Goal: Task Accomplishment & Management: Manage account settings

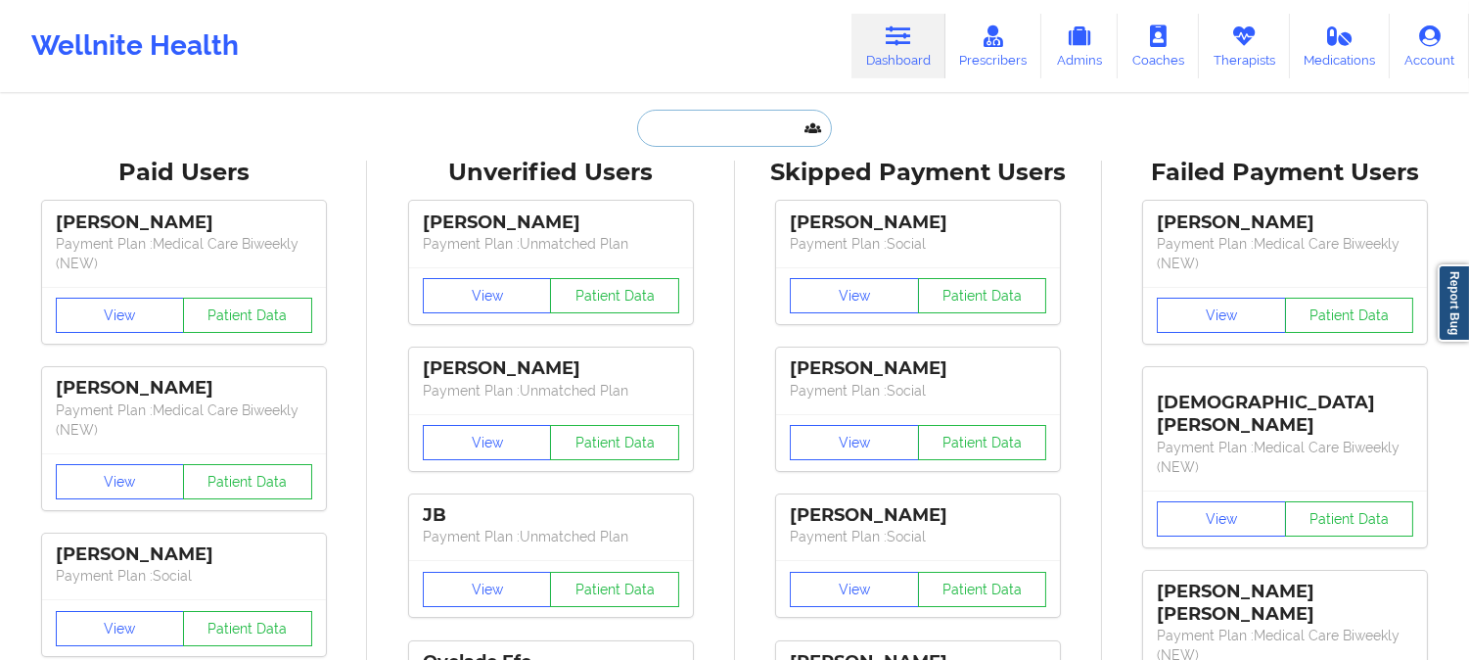
click at [721, 130] on input "text" at bounding box center [734, 128] width 194 height 37
paste input "ELSA TALERO SIERRA"
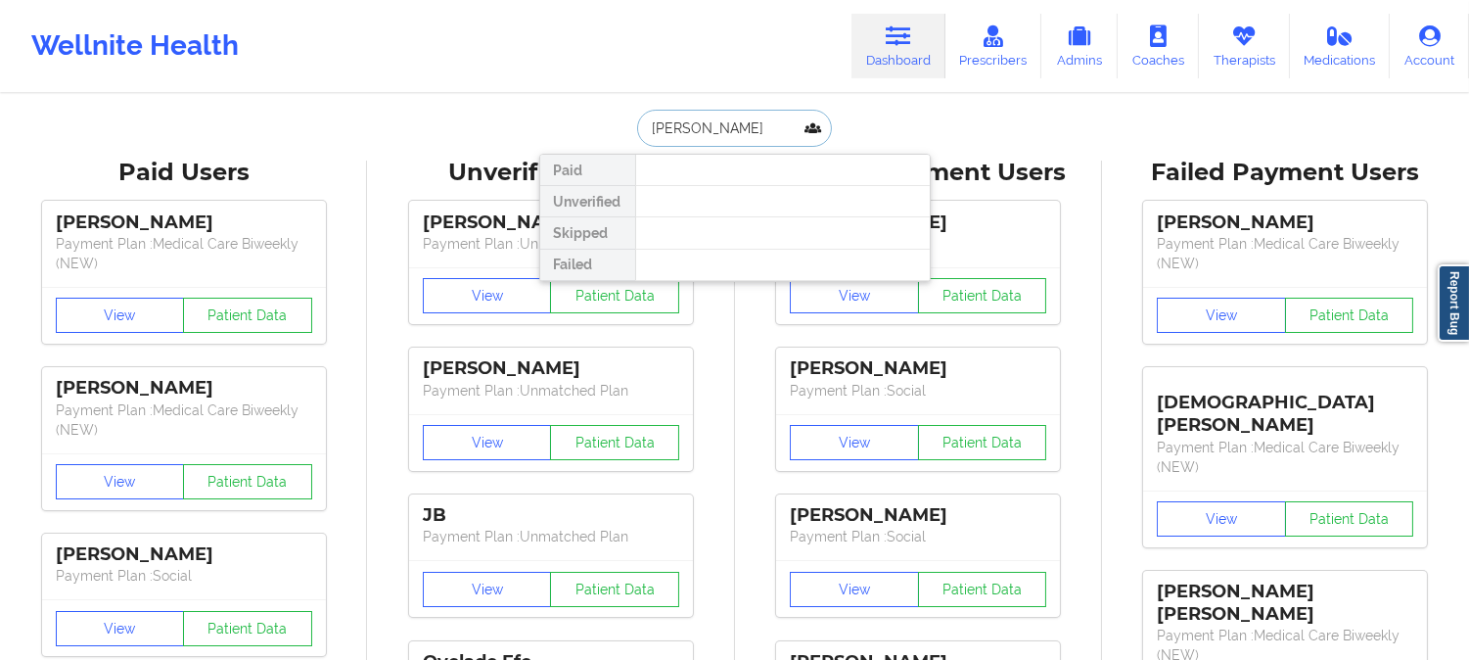
paste input "TALERO"
type input "ELSA TALERO"
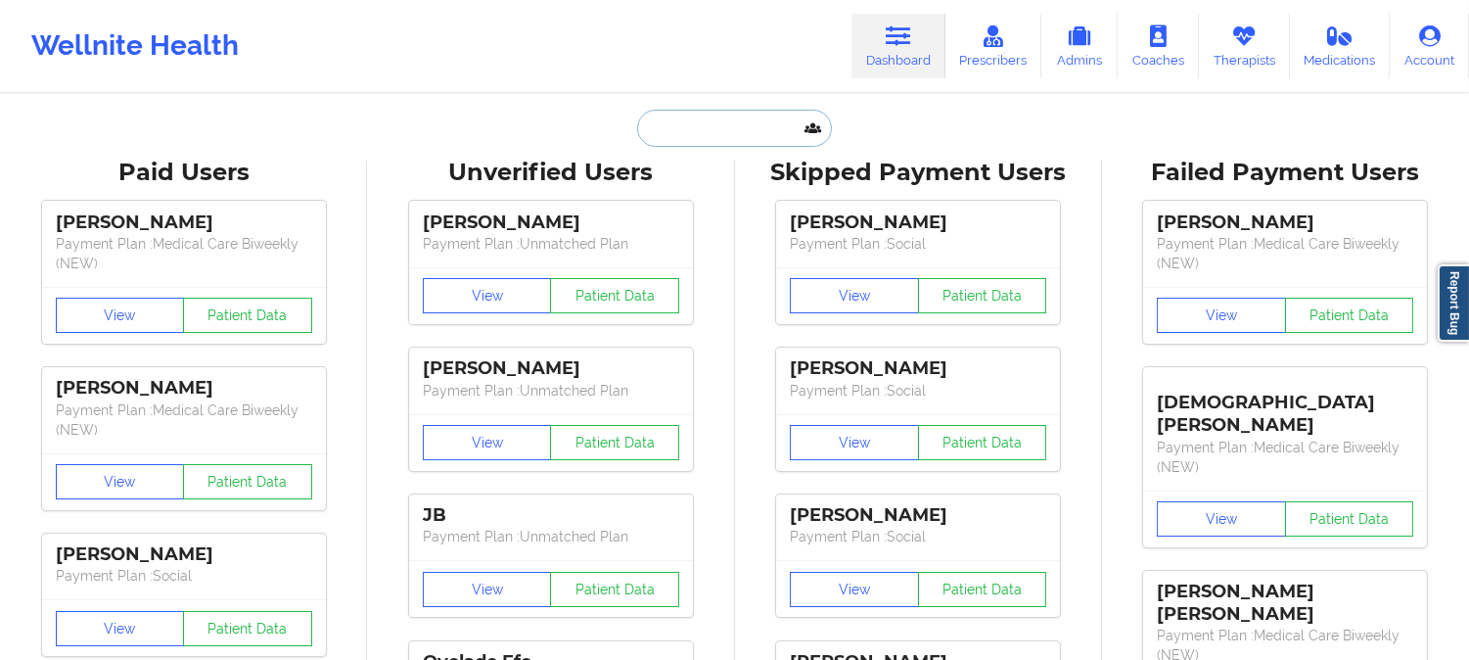
paste input "JEWELL-FAITH WOOLLEY"
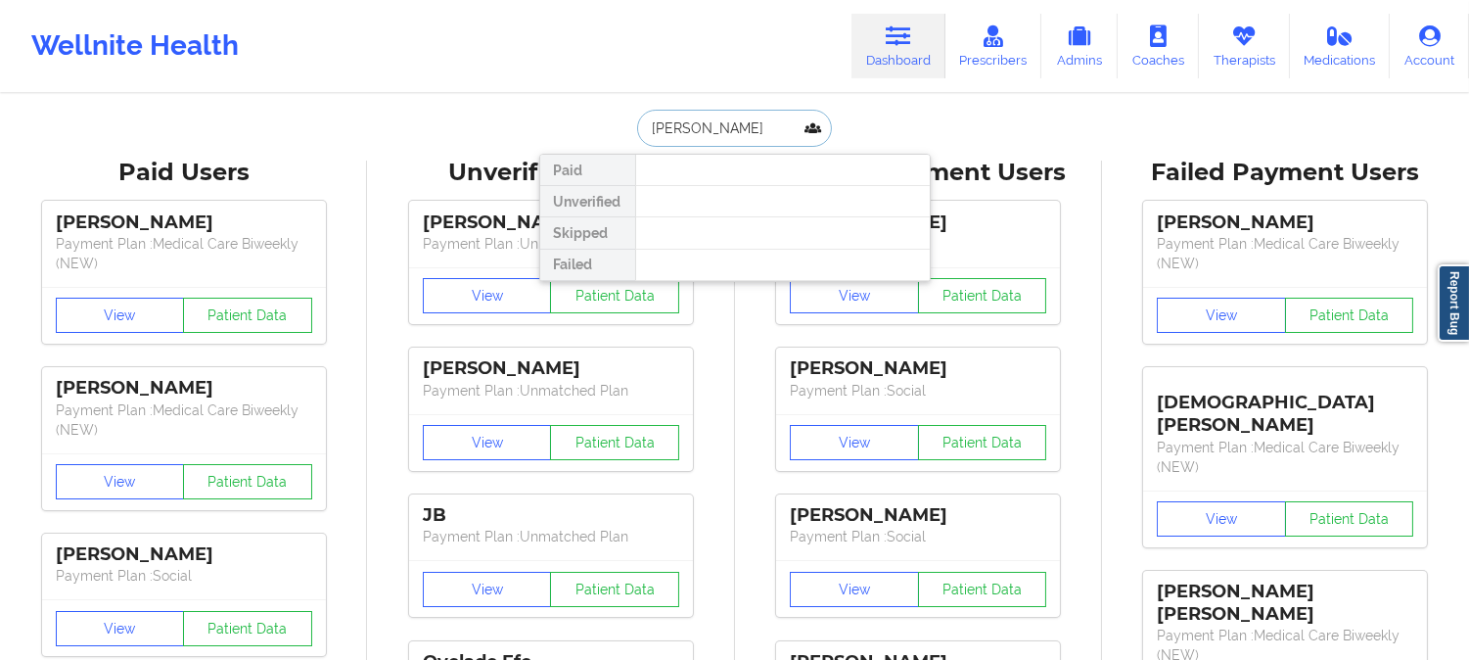
paste input "jwfaith0821@gmail.com"
paste input "KAITLYN MALA"
type input "KAITLYN MALA"
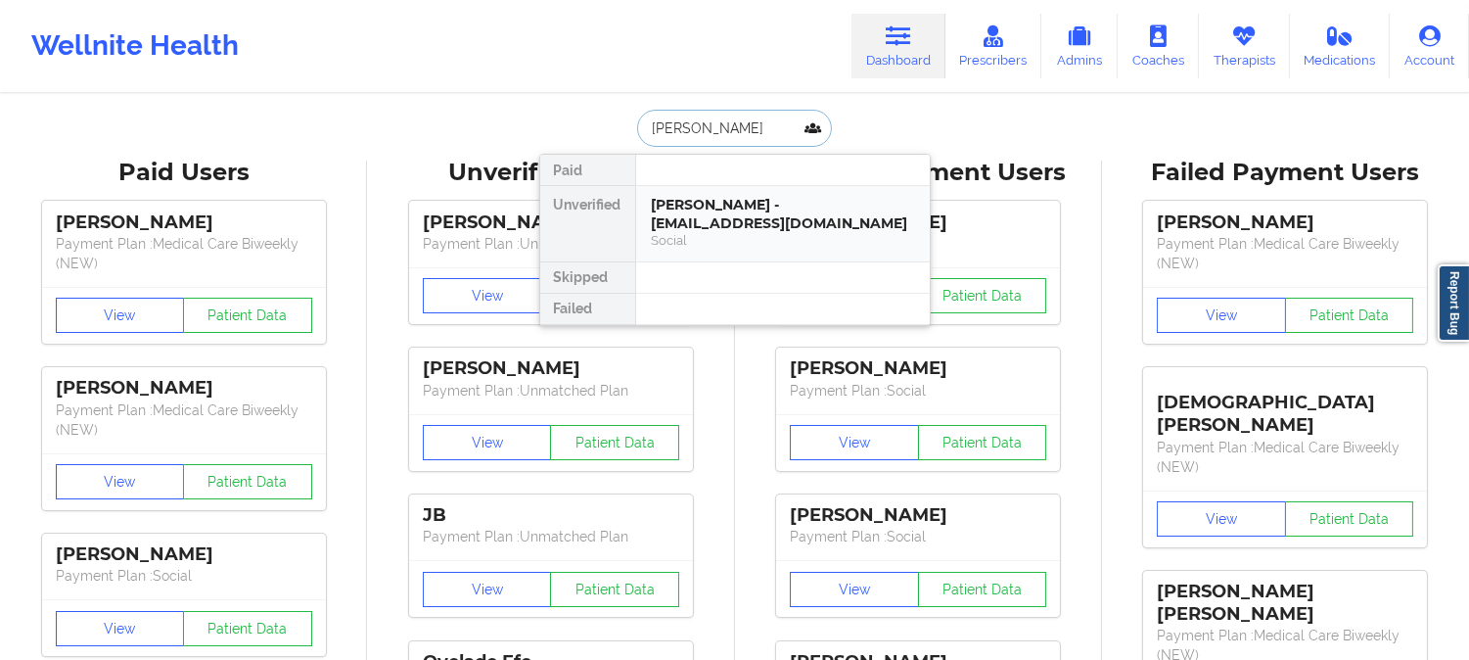
click at [708, 232] on div "Social" at bounding box center [783, 240] width 262 height 17
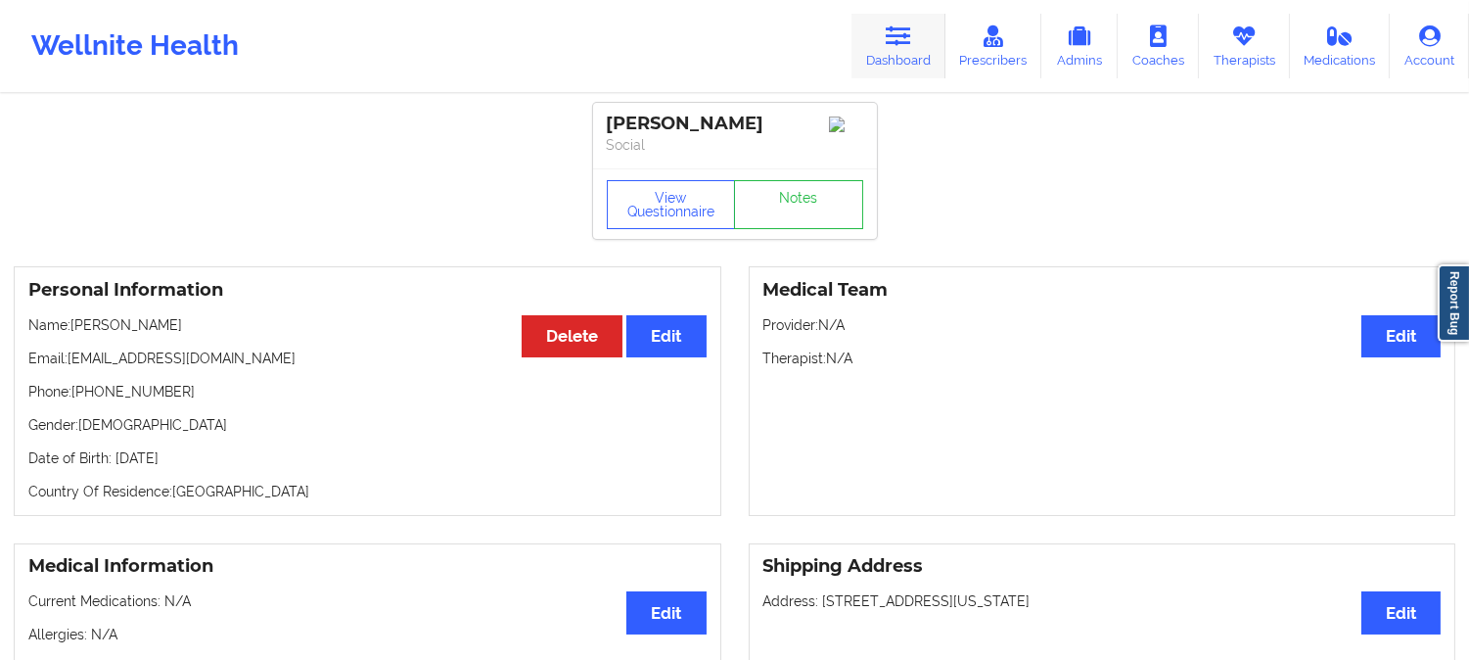
click at [905, 55] on link "Dashboard" at bounding box center [899, 46] width 94 height 65
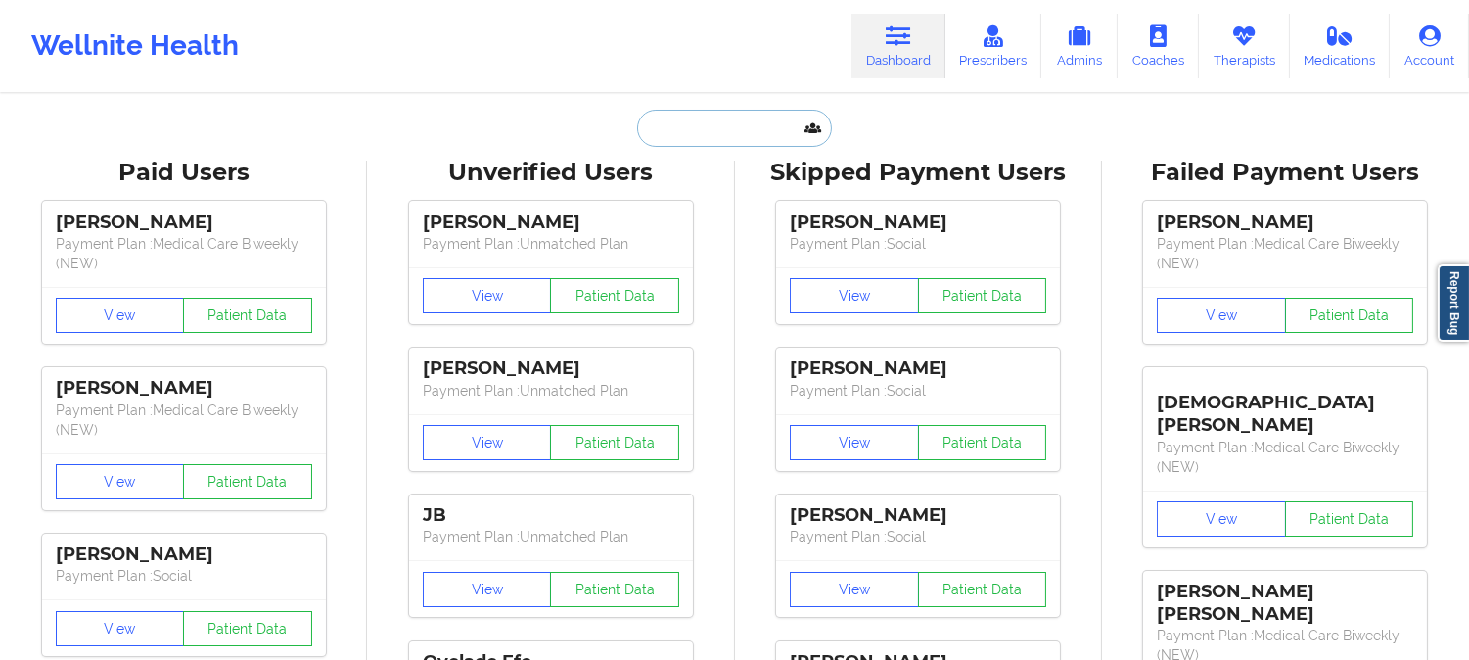
click at [738, 117] on input "text" at bounding box center [734, 128] width 194 height 37
paste input "PENNDA ARAMI"
type input "PENNDA ARAMI"
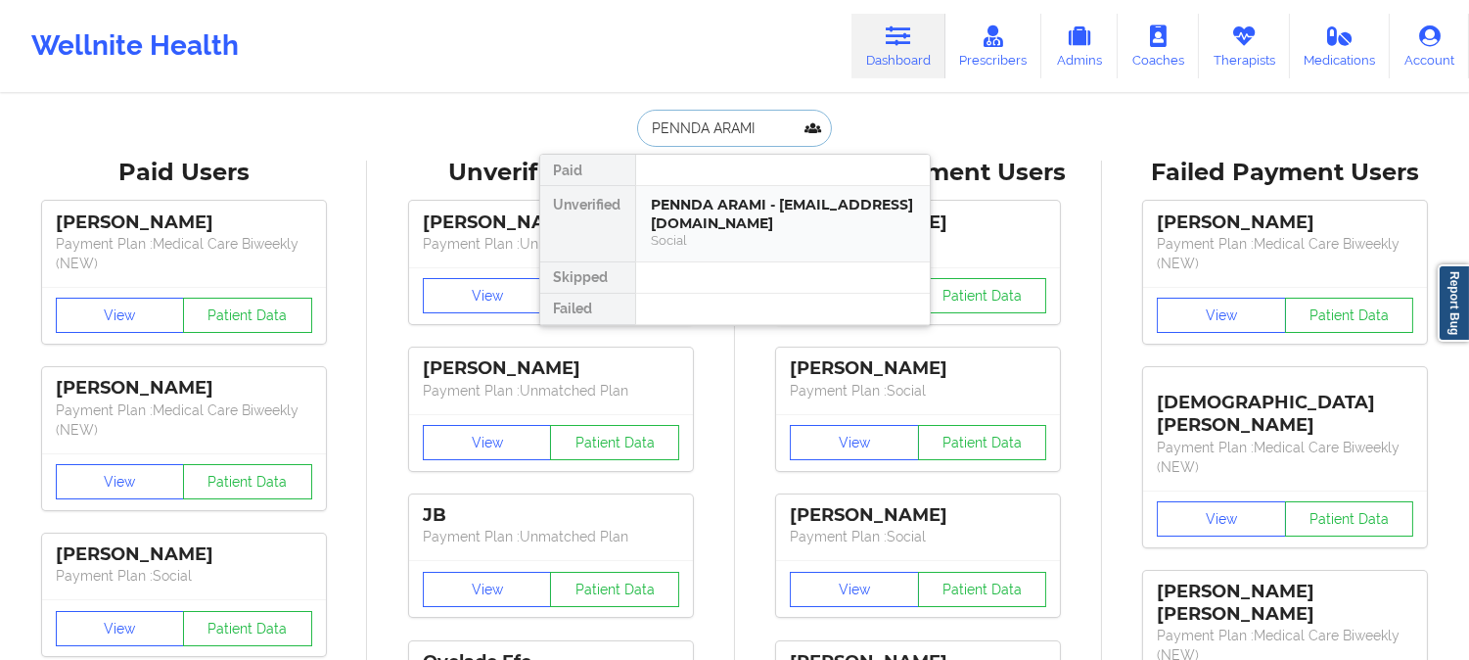
click at [709, 220] on div "PENNDA ARAMI - penndaarami@gmail.com" at bounding box center [783, 214] width 262 height 36
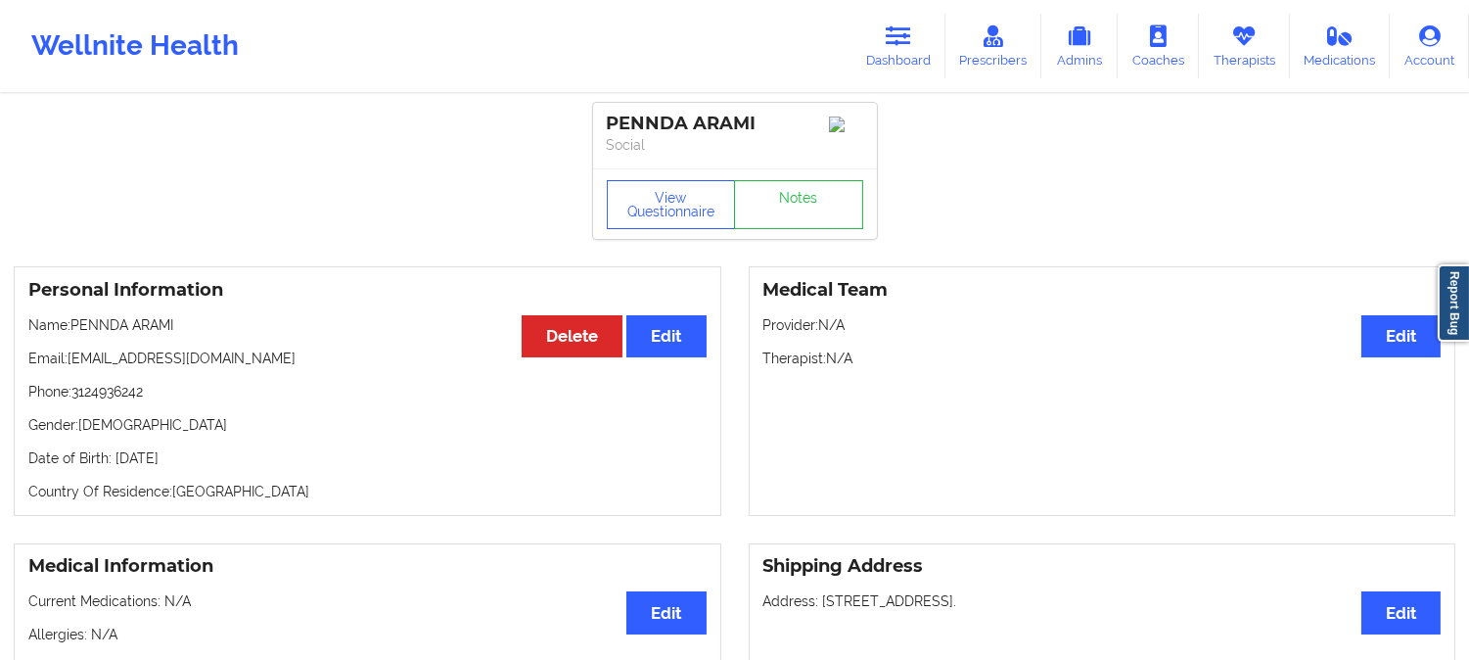
click at [93, 333] on p "Name: PENNDA ARAMI" at bounding box center [367, 325] width 678 height 20
copy p "PENNDA"
click at [641, 120] on div "PENNDA ARAMI" at bounding box center [735, 124] width 256 height 23
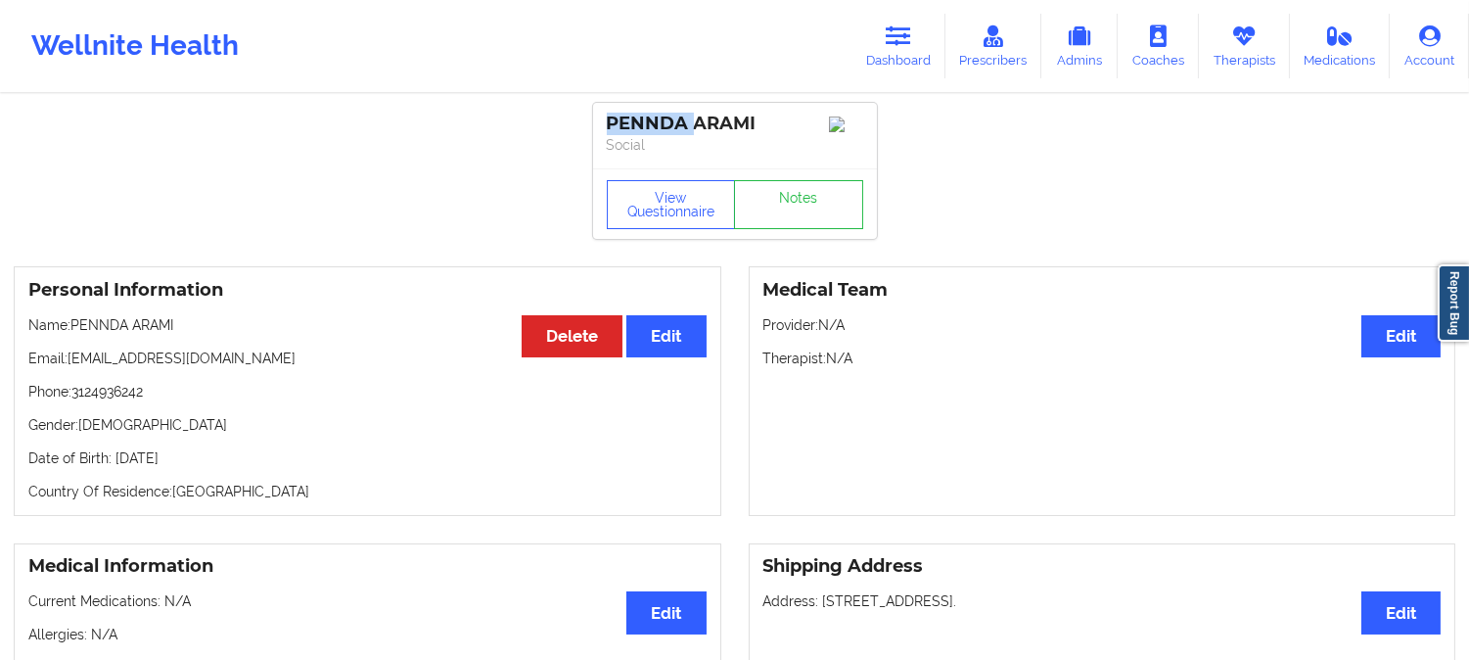
copy div "PENNDA"
click at [924, 33] on link "Dashboard" at bounding box center [899, 46] width 94 height 65
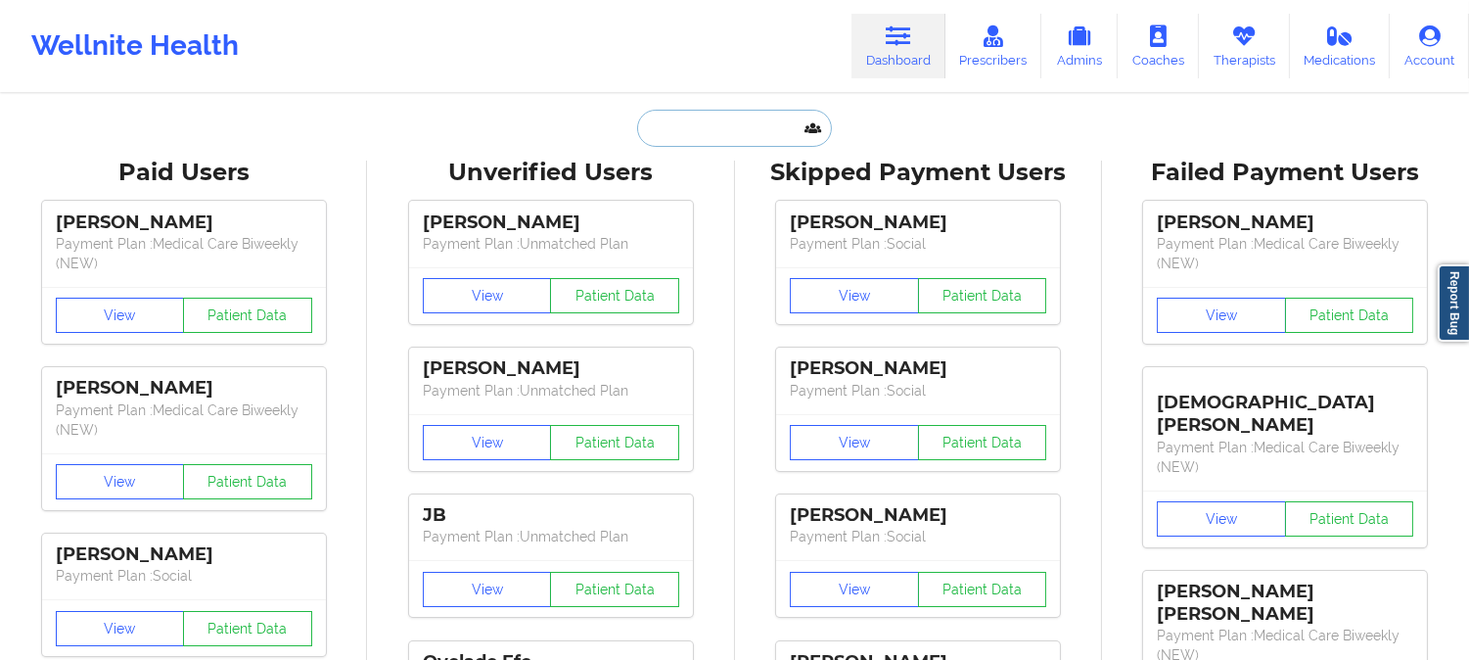
click at [751, 124] on input "text" at bounding box center [734, 128] width 194 height 37
paste input "PENNDA"
type input "PENNDA"
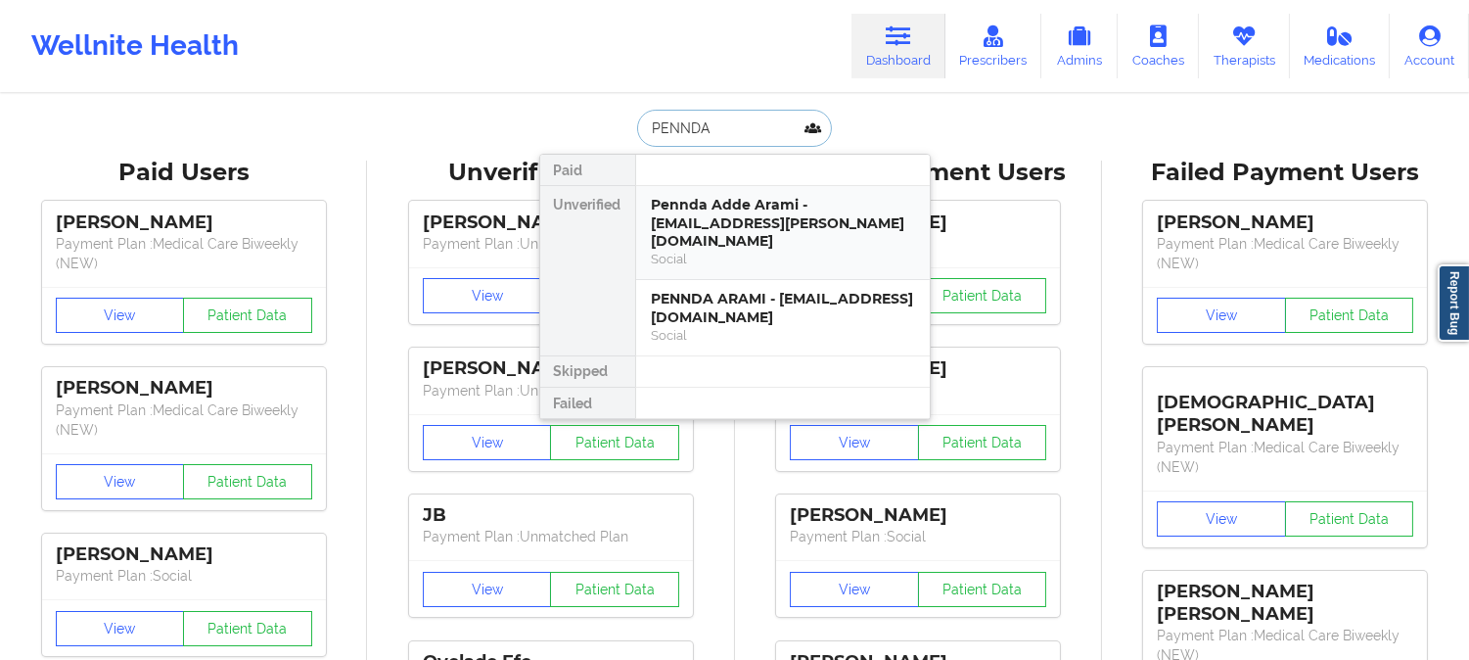
click at [765, 220] on div "Pennda Adde Arami - pennda.a.arami@wellsfargo.com" at bounding box center [783, 223] width 262 height 55
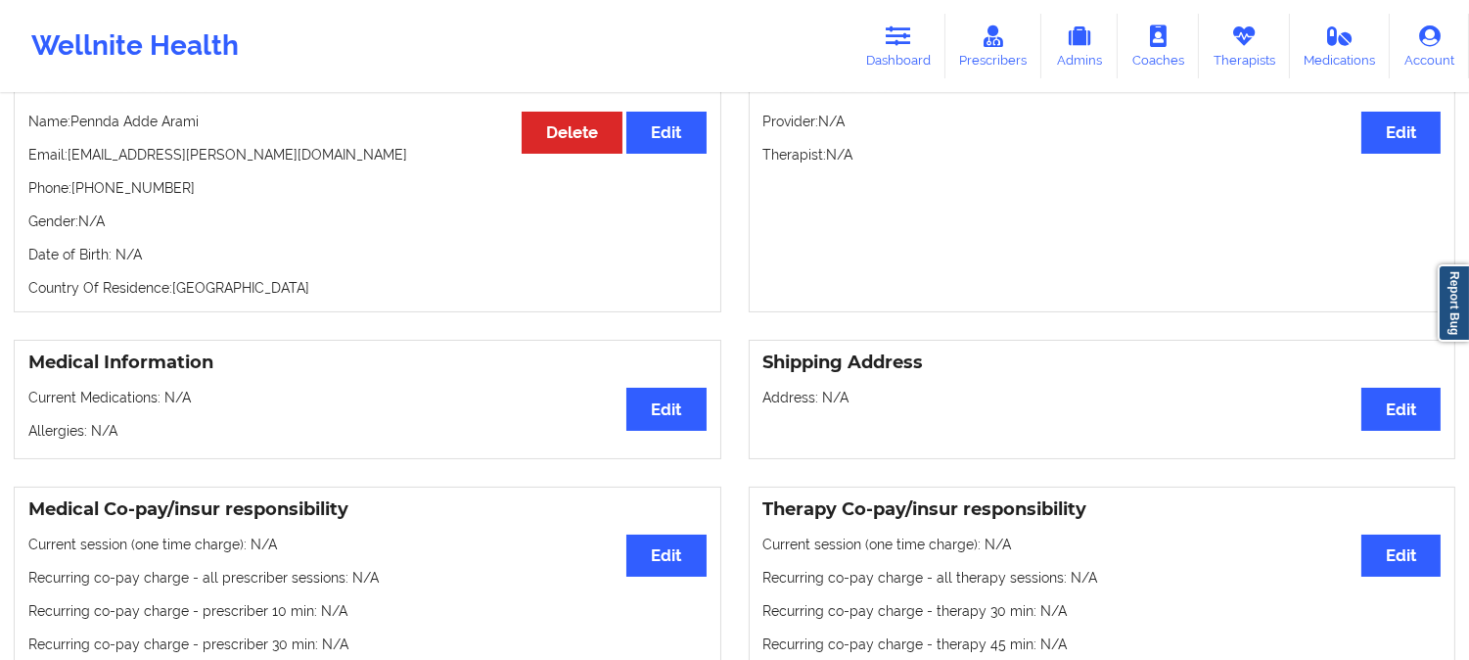
scroll to position [187, 0]
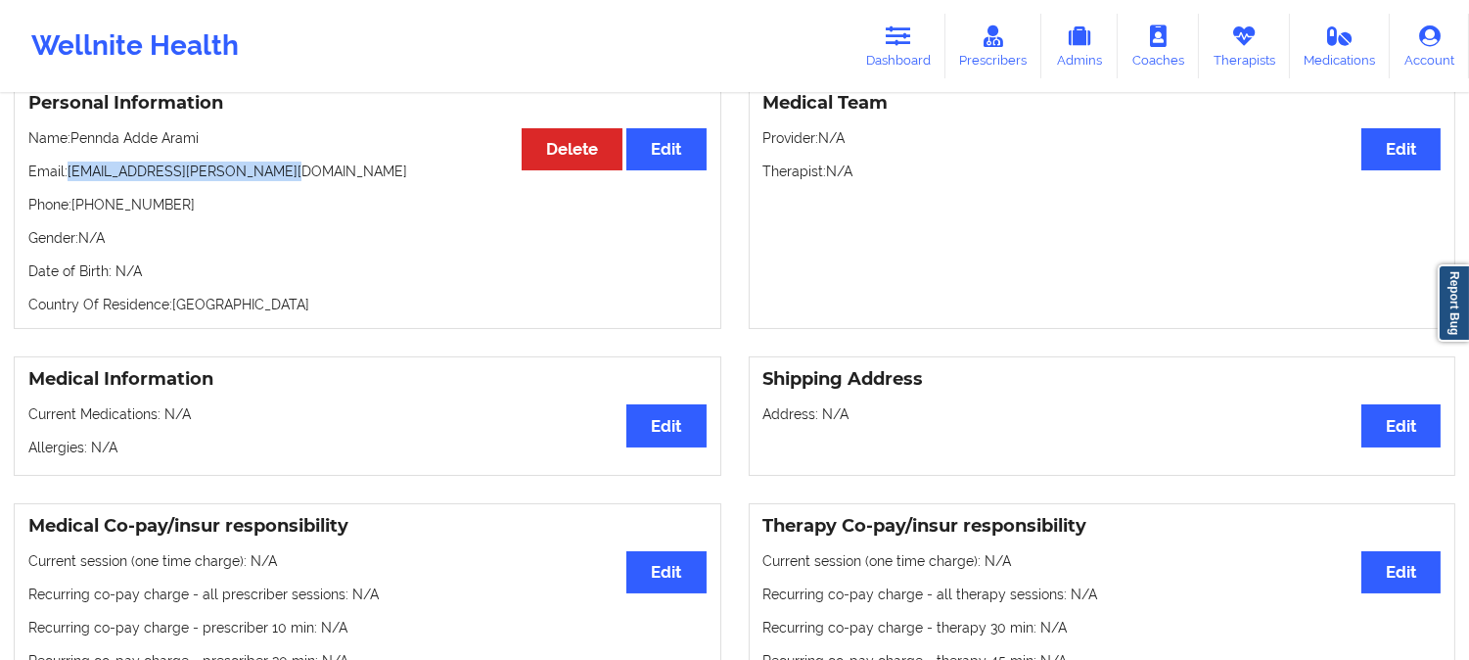
drag, startPoint x: 307, startPoint y: 178, endPoint x: 69, endPoint y: 170, distance: 239.0
click at [69, 170] on p "Email: pennda.a.arami@wellsfargo.com" at bounding box center [367, 172] width 678 height 20
copy p "pennda.a.arami@wellsfargo.com"
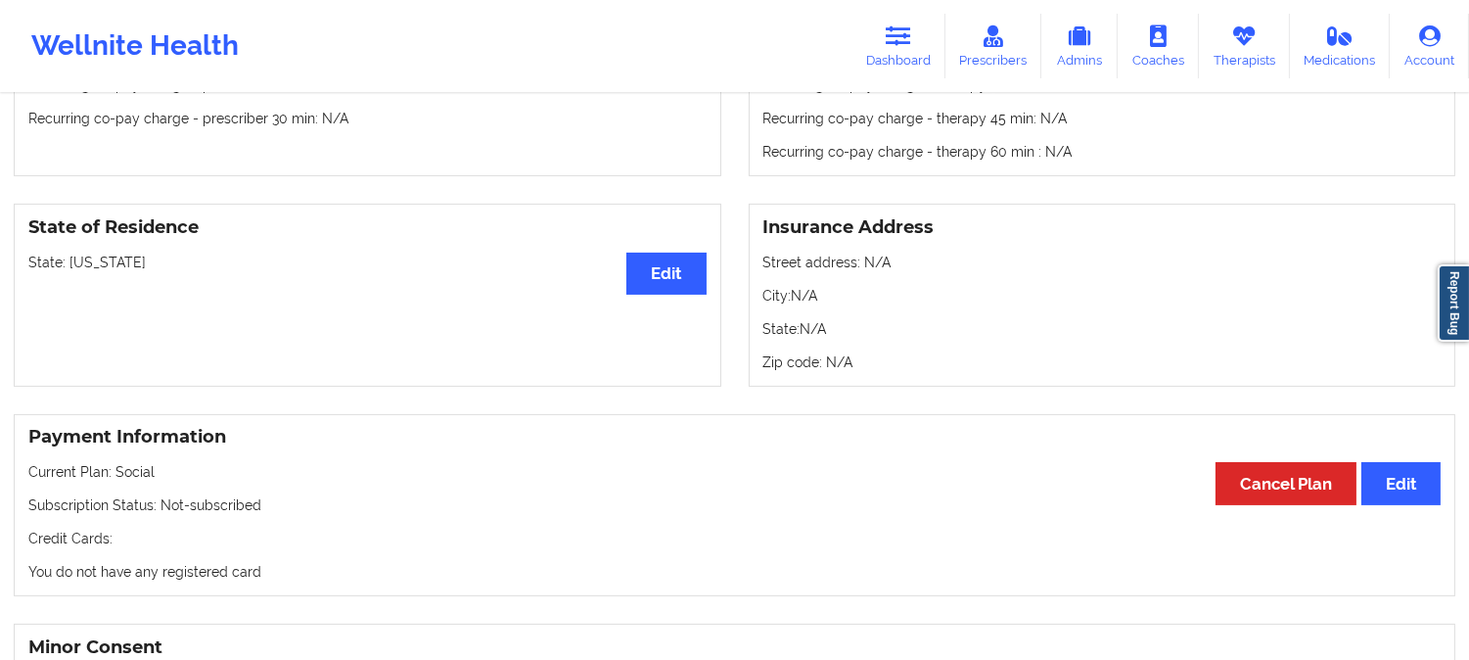
scroll to position [730, 0]
drag, startPoint x: 169, startPoint y: 268, endPoint x: 70, endPoint y: 268, distance: 99.9
click at [70, 268] on p "State: North Carolina" at bounding box center [367, 262] width 678 height 20
copy p "[US_STATE]"
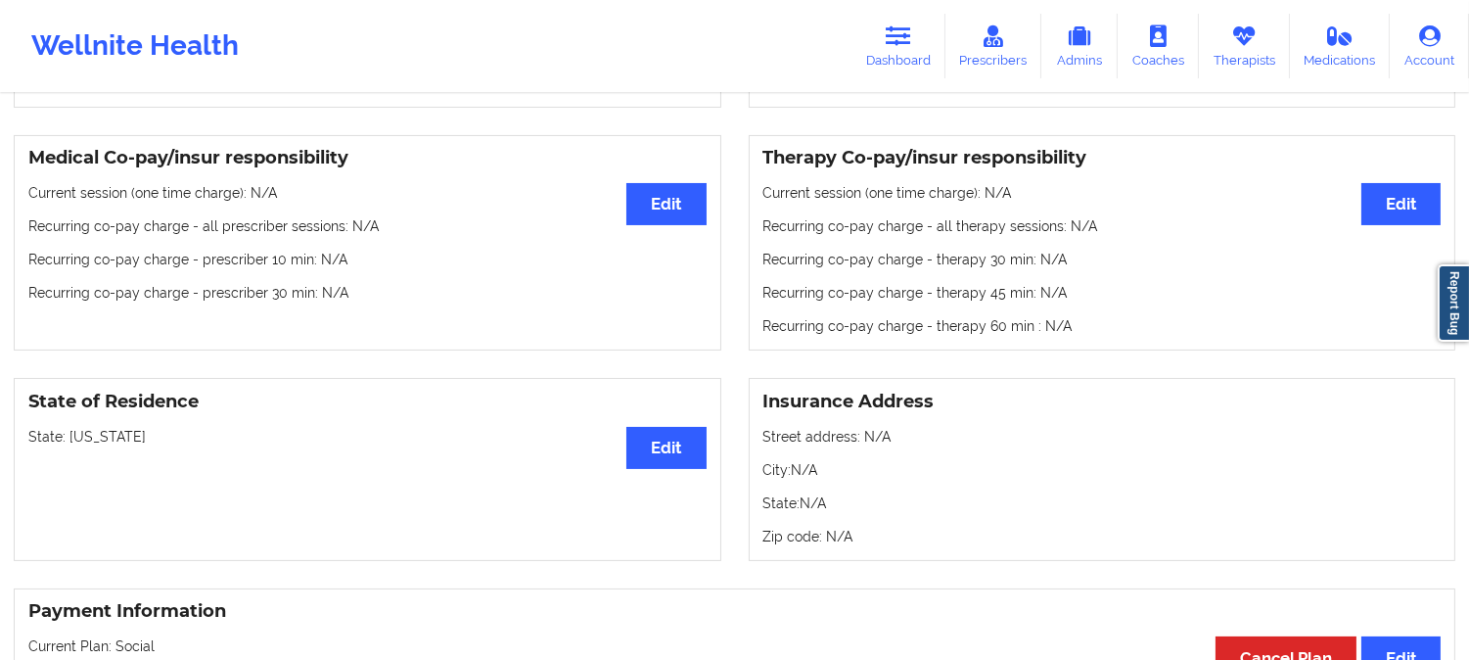
scroll to position [0, 0]
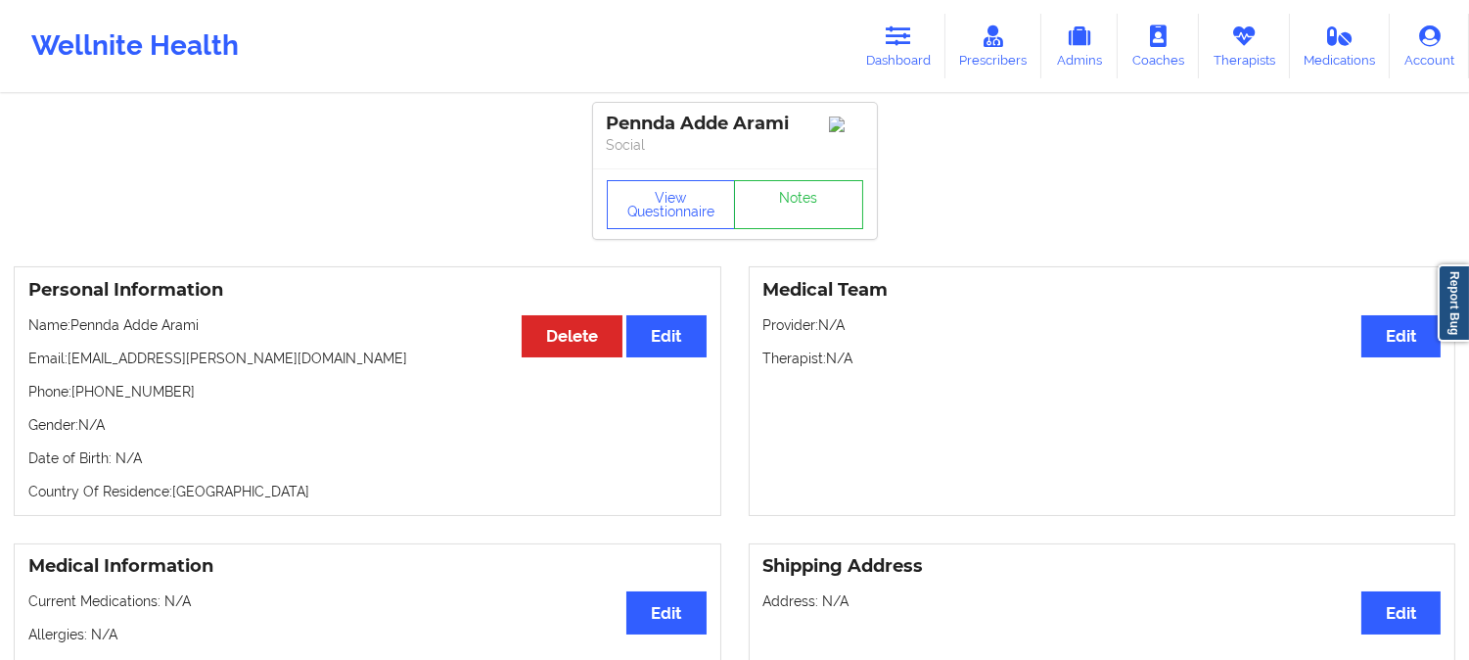
click at [100, 334] on p "Name: Pennda Adde Arami" at bounding box center [367, 325] width 678 height 20
copy p "Pennda"
click at [892, 41] on icon at bounding box center [898, 36] width 25 height 22
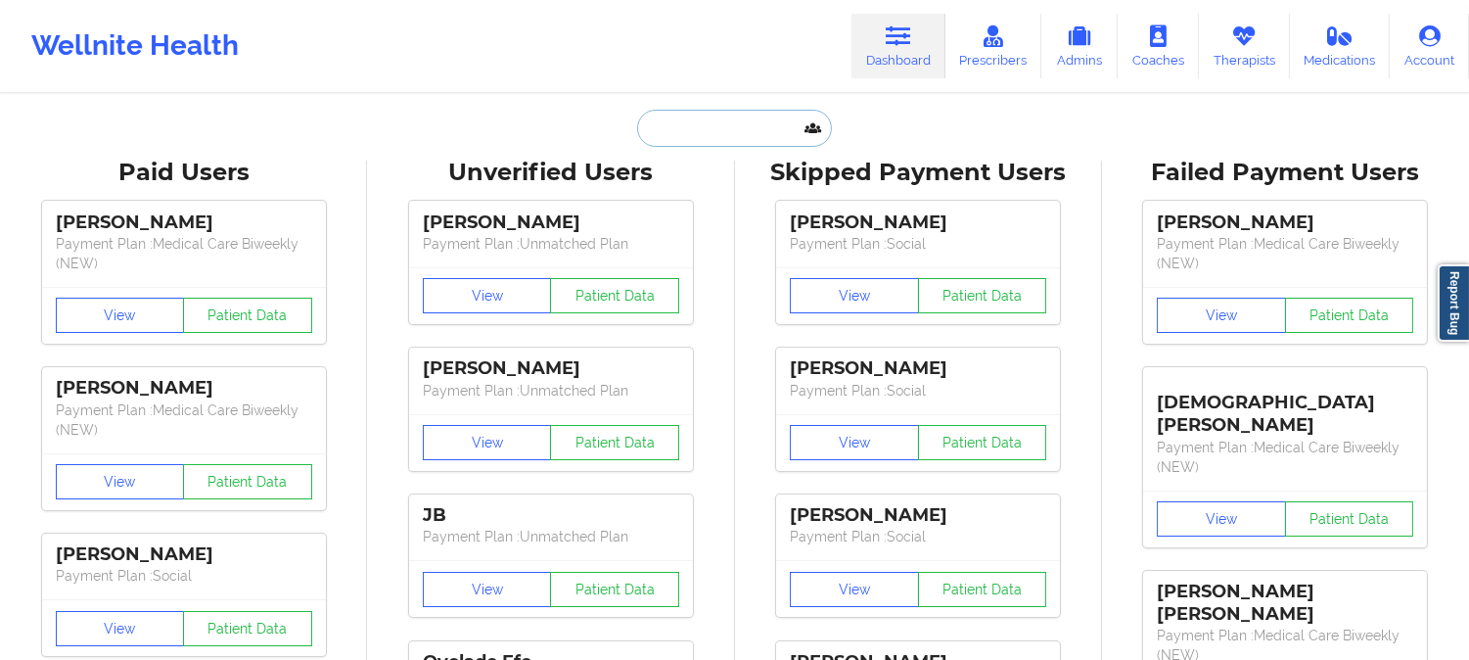
click at [760, 121] on input "text" at bounding box center [734, 128] width 194 height 37
paste input "WILLIAM WALLACE"
type input "WILLIAM WALLACE"
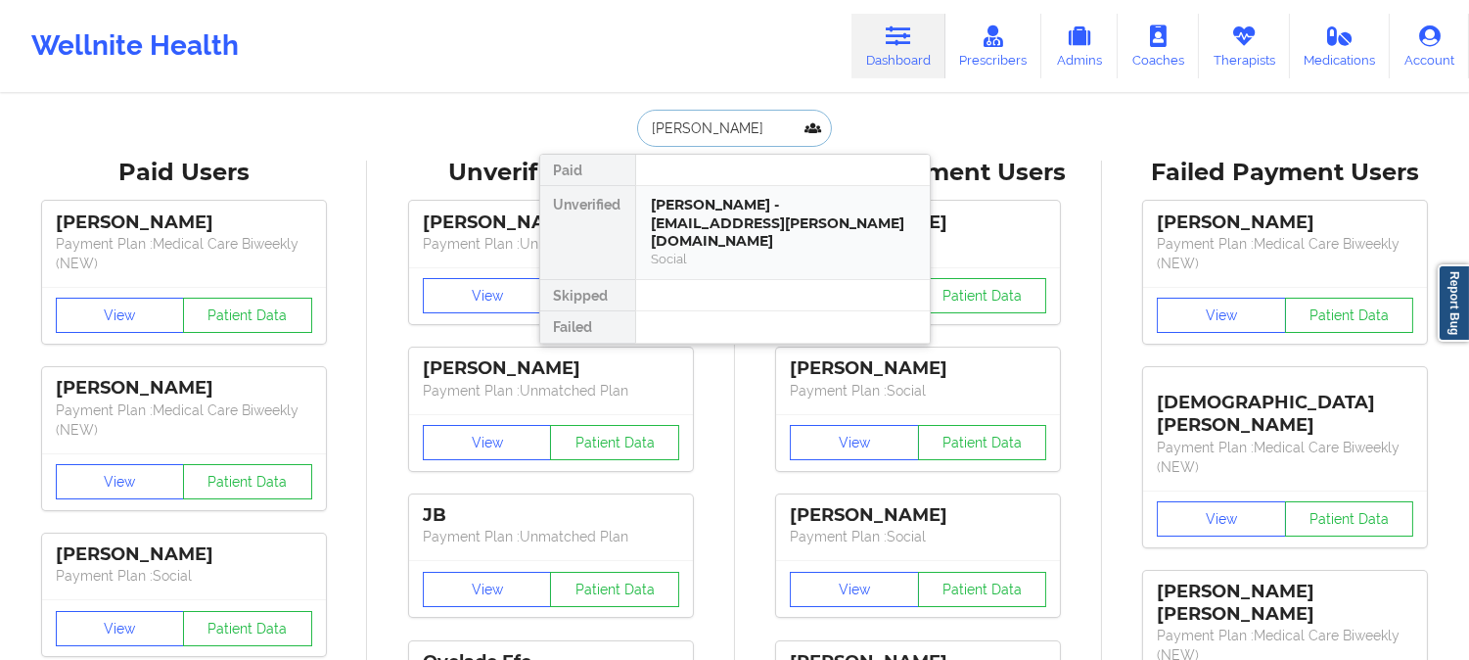
click at [762, 208] on div "WILLIAM WALLACE - w-wallace@live.com" at bounding box center [783, 223] width 262 height 55
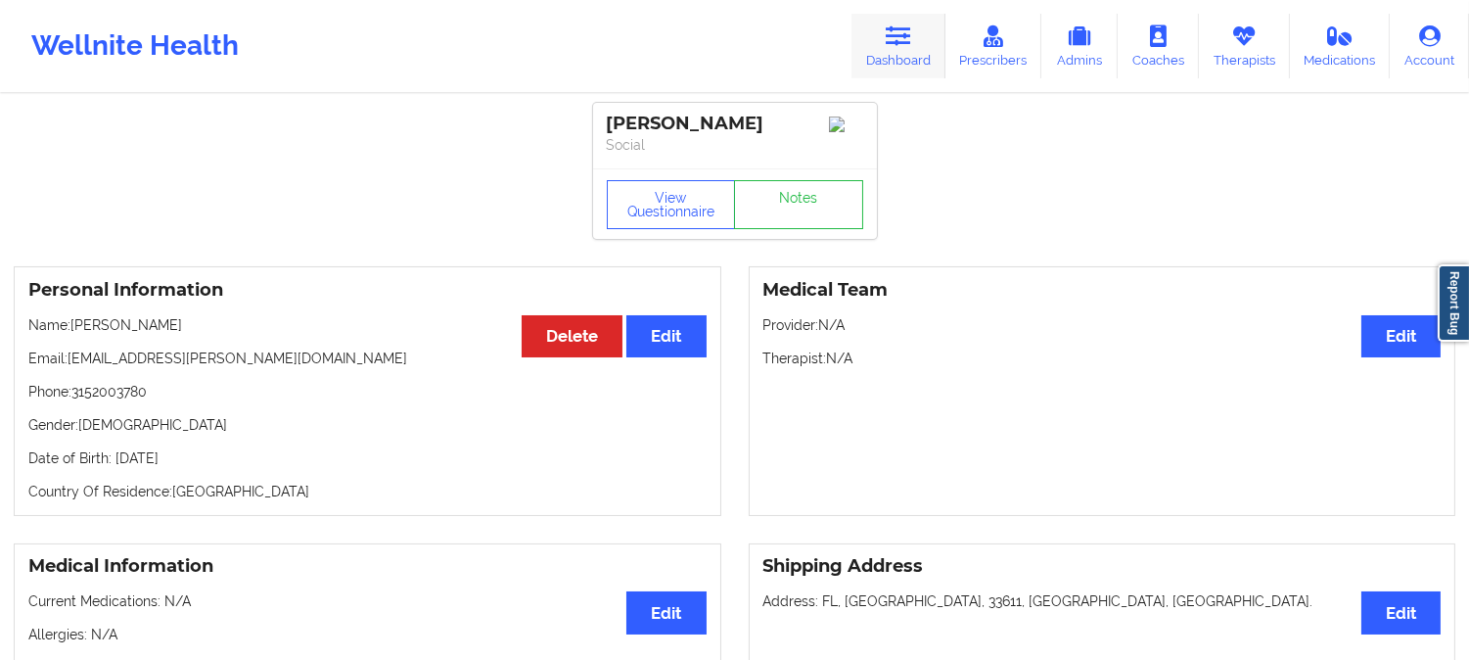
click at [935, 36] on link "Dashboard" at bounding box center [899, 46] width 94 height 65
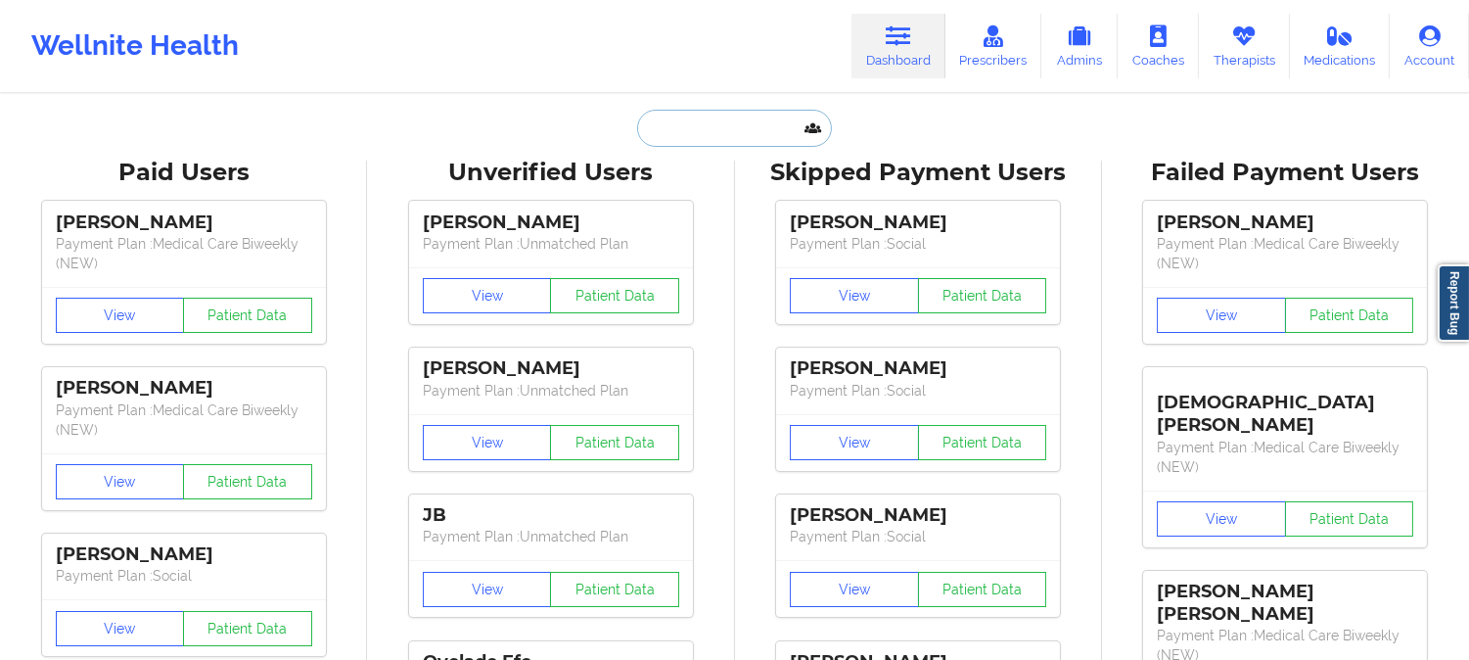
click at [756, 133] on input "text" at bounding box center [734, 128] width 194 height 37
paste input "Rebeccadelafield@gmail.com"
type input "Rebeccadelafield@gmail.com"
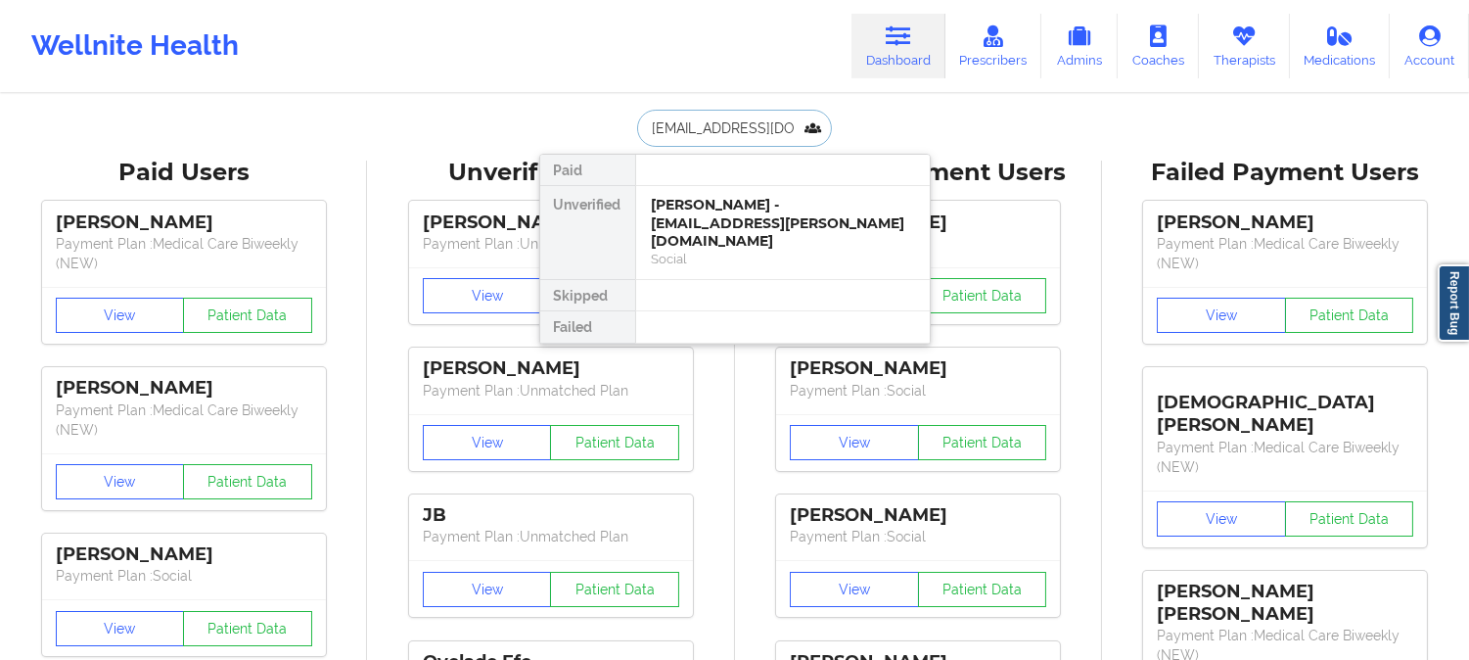
scroll to position [0, 35]
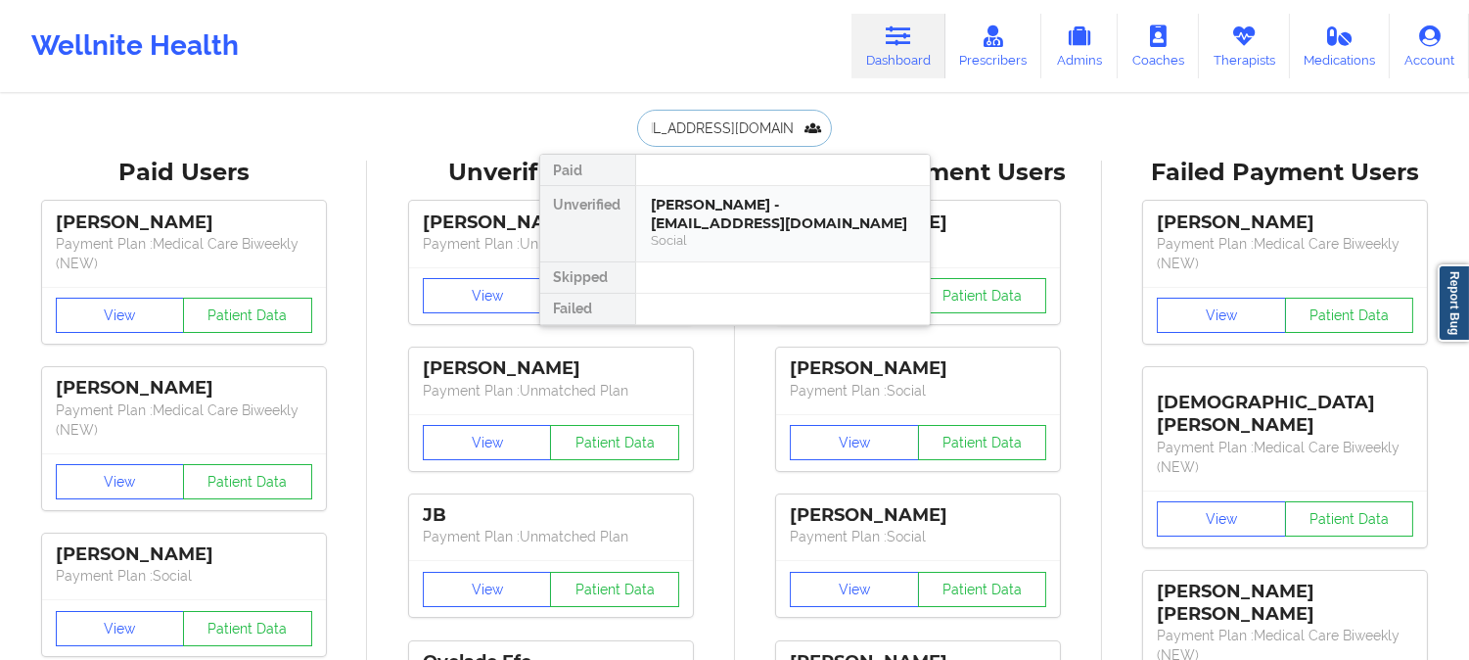
click at [746, 213] on div "Rebecca Delafield - rebeccadelafield@gmail.com" at bounding box center [783, 214] width 262 height 36
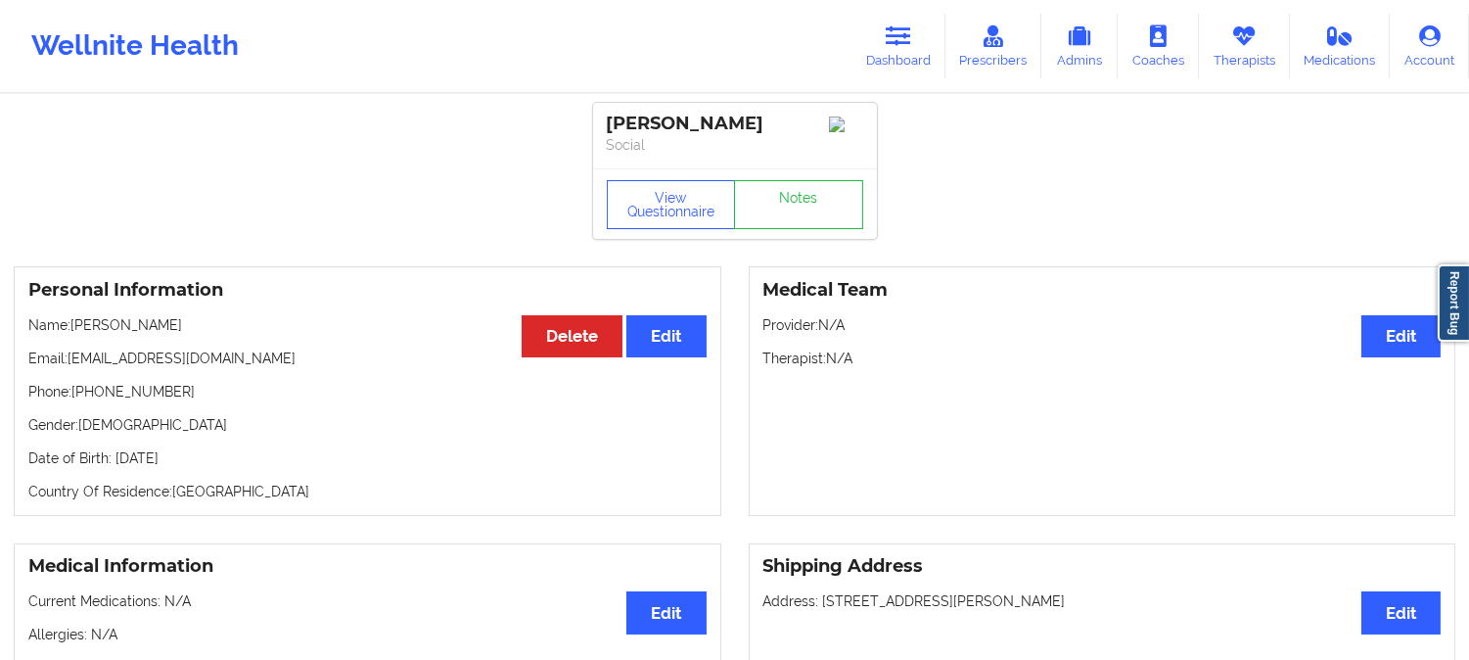
click at [100, 328] on p "Name: Rebecca Delafield" at bounding box center [367, 325] width 678 height 20
copy p "Rebecca"
click at [901, 52] on link "Dashboard" at bounding box center [899, 46] width 94 height 65
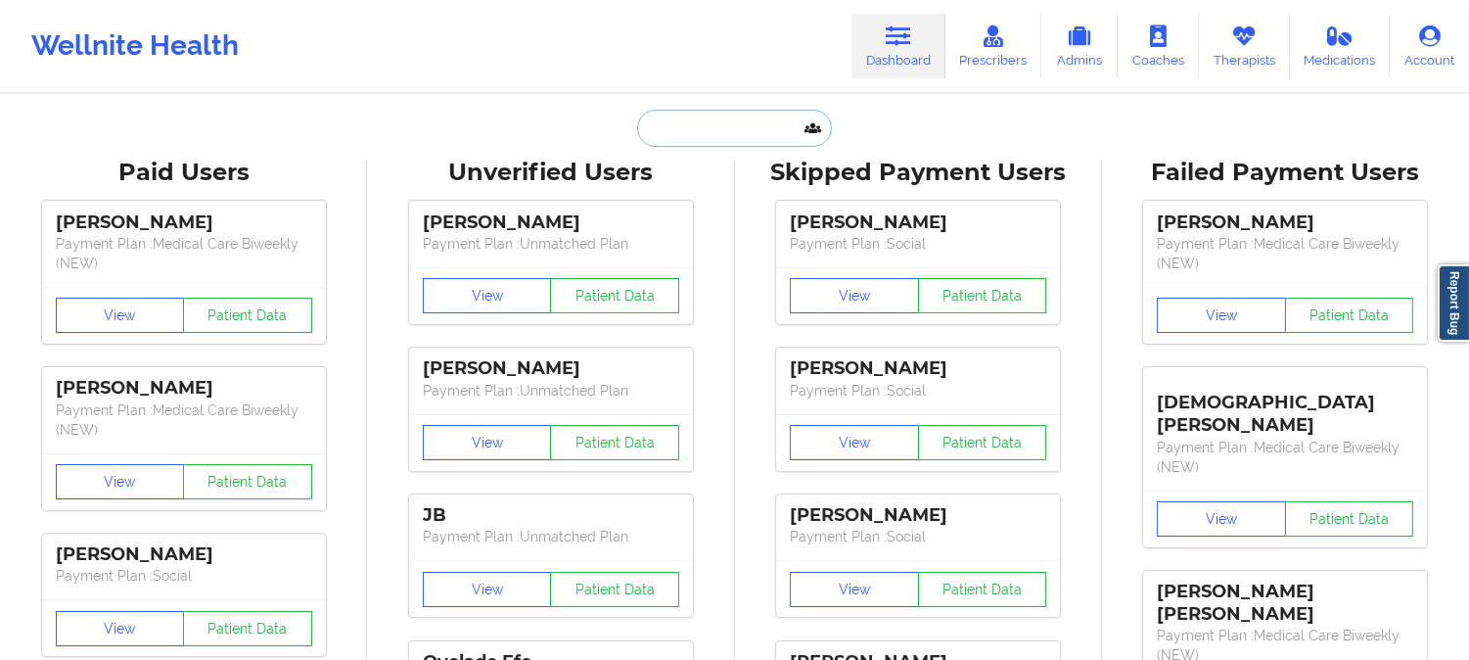
click at [762, 135] on input "text" at bounding box center [734, 128] width 194 height 37
paste input "Dashima Green"
type input "Dashima Green"
click at [734, 116] on input "text" at bounding box center [734, 128] width 194 height 37
paste input "KALI BOWDEN"
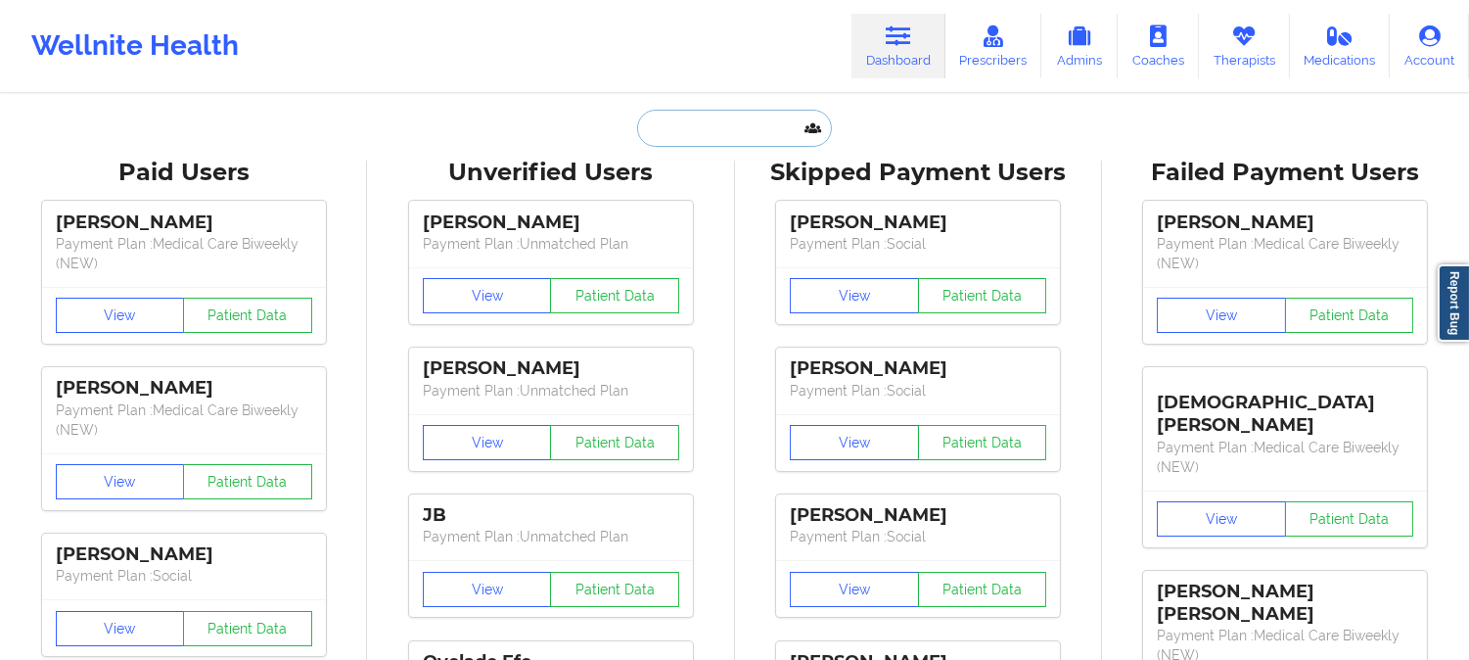
type input "KALI BOWDEN"
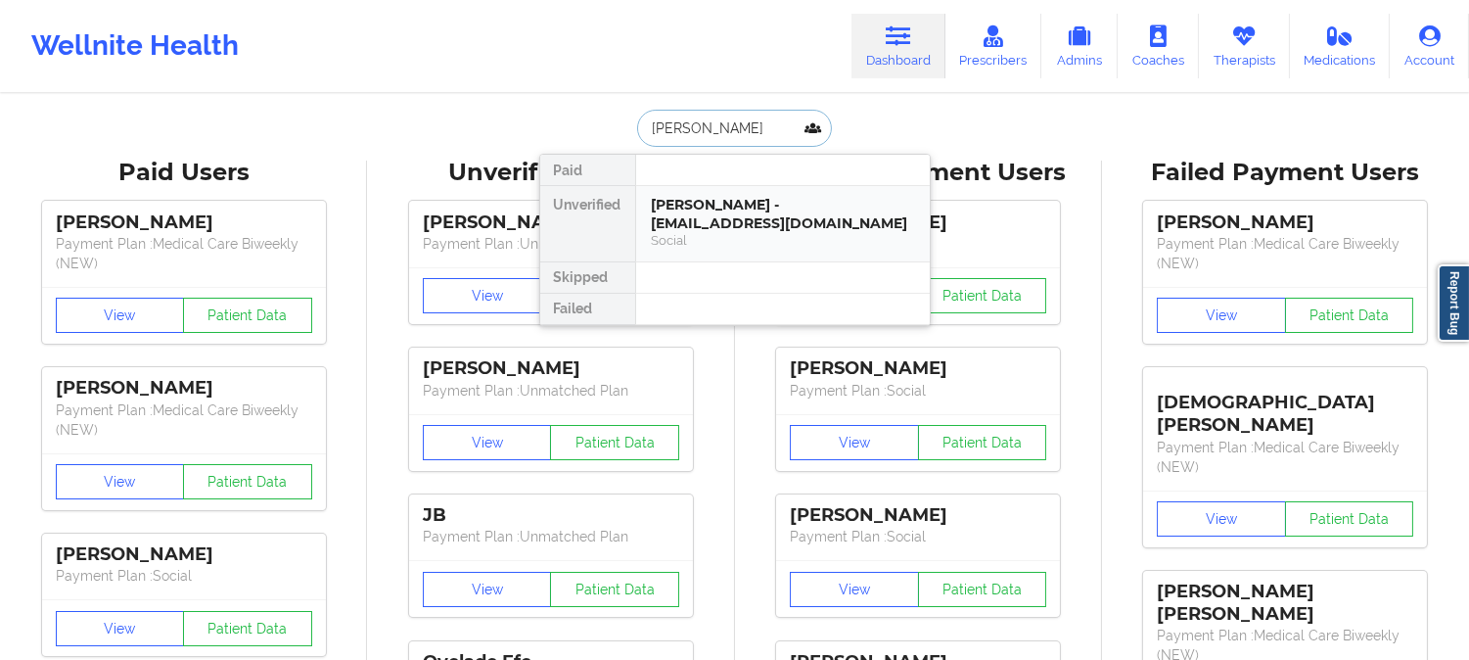
click at [732, 210] on div "Kali Bowden - kalibowden0225@gmail.com" at bounding box center [783, 214] width 262 height 36
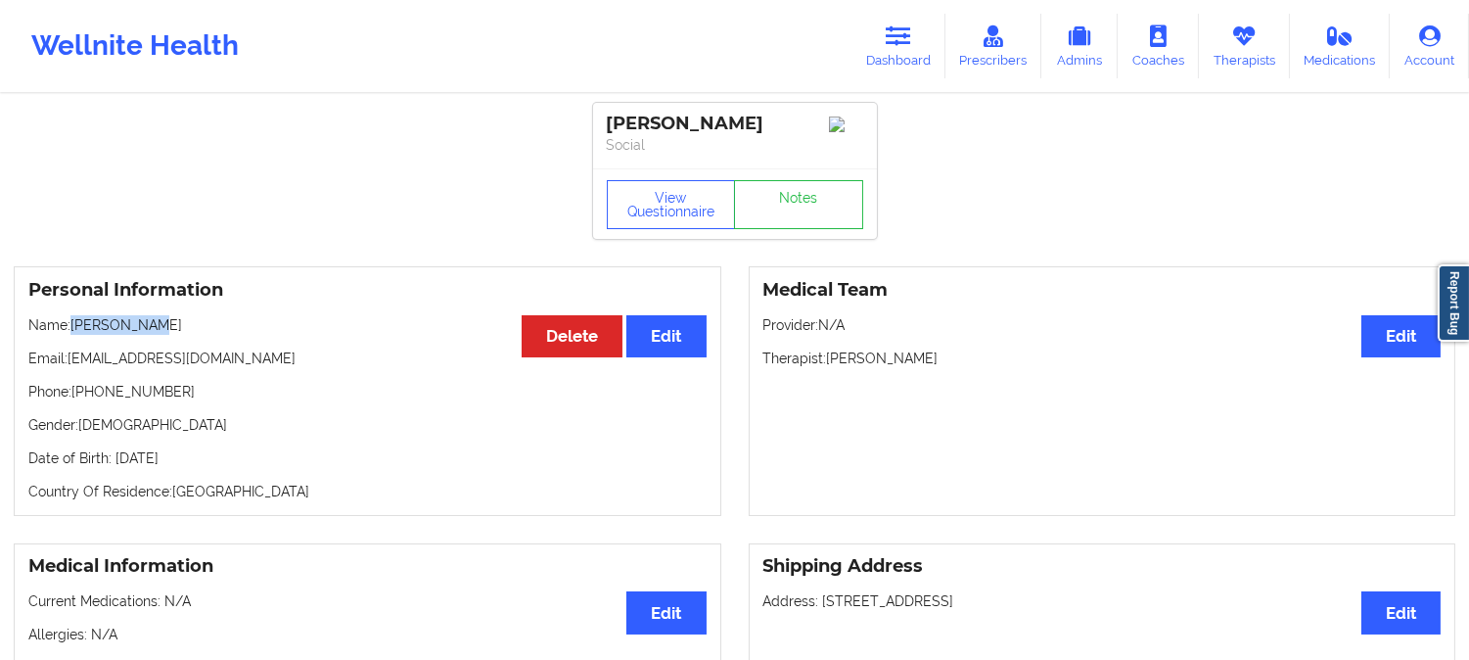
drag, startPoint x: 174, startPoint y: 334, endPoint x: 74, endPoint y: 328, distance: 100.0
click at [74, 328] on p "Name: Kali Bowden" at bounding box center [367, 325] width 678 height 20
copy p "Kali Bowden"
click at [901, 27] on icon at bounding box center [898, 36] width 25 height 22
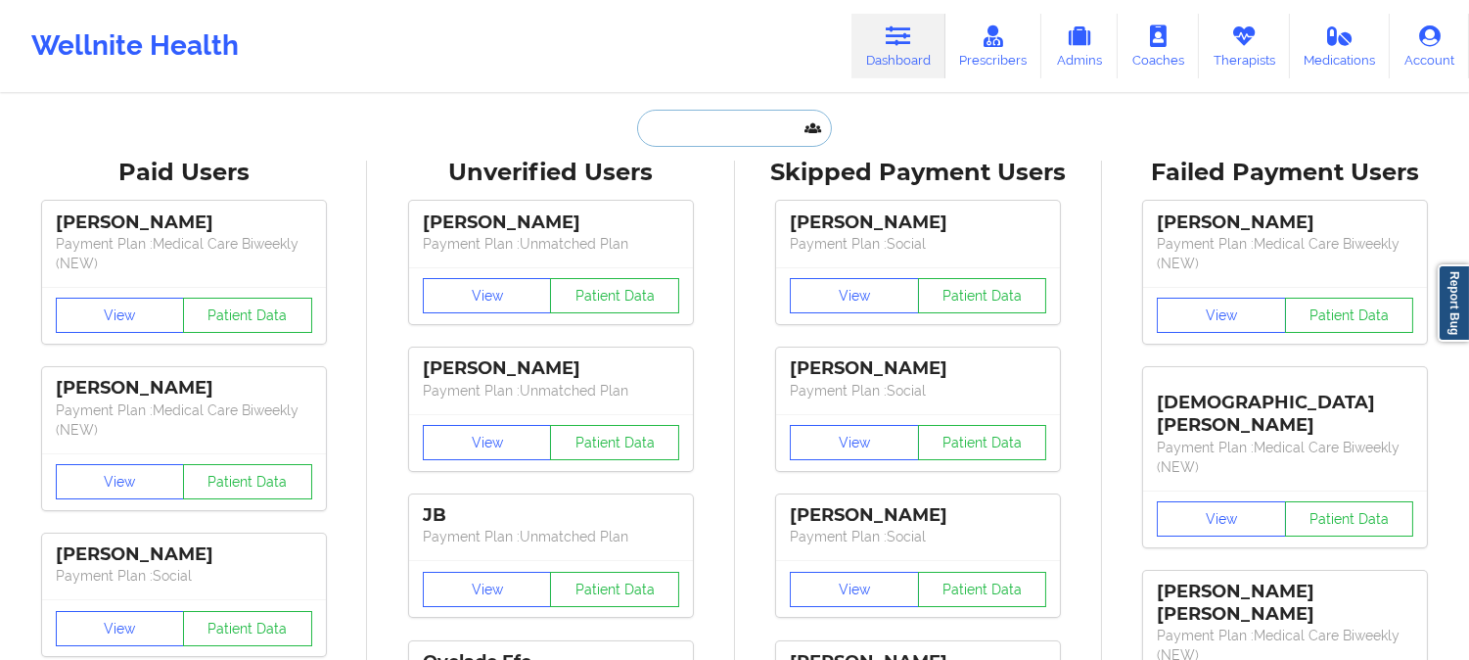
click at [720, 118] on input "text" at bounding box center [734, 128] width 194 height 37
paste input "mimi.montgomery@icloud.com"
type input "mimi.montgomery@icloud.com"
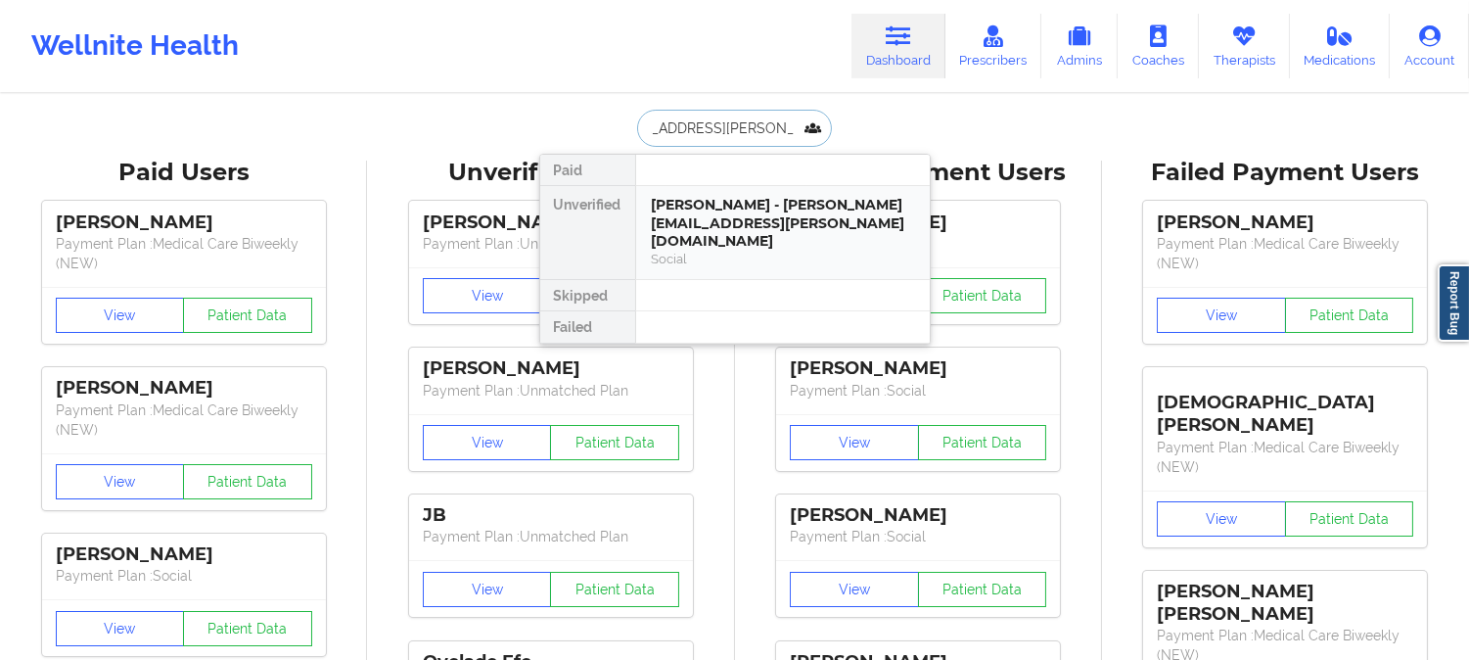
click at [779, 251] on div "Social" at bounding box center [783, 259] width 262 height 17
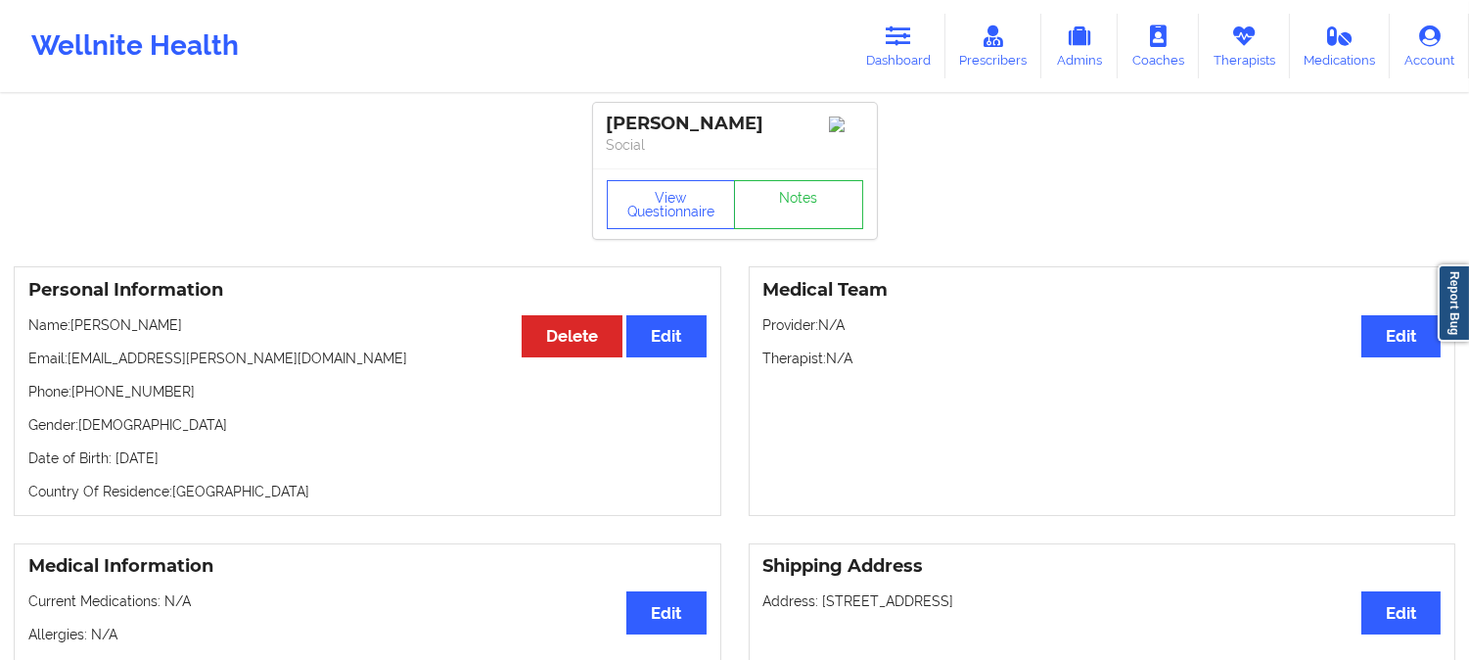
drag, startPoint x: 200, startPoint y: 330, endPoint x: 75, endPoint y: 325, distance: 124.4
click at [75, 325] on p "Name: Ava Montgomery" at bounding box center [367, 325] width 678 height 20
copy p "Ava Montgomery"
click at [917, 16] on link "Dashboard" at bounding box center [899, 46] width 94 height 65
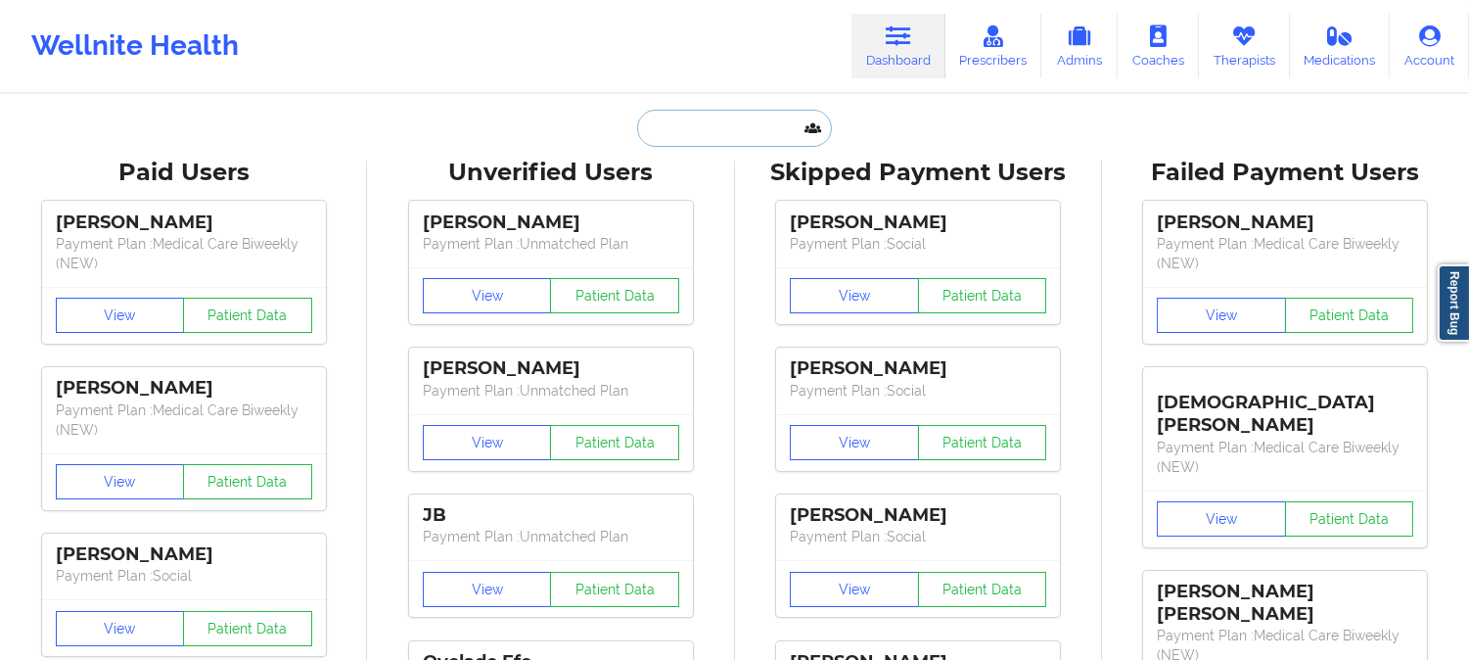
click at [718, 130] on input "text" at bounding box center [734, 128] width 194 height 37
paste input "Ava Montgomery"
type input "Ava Montgomery"
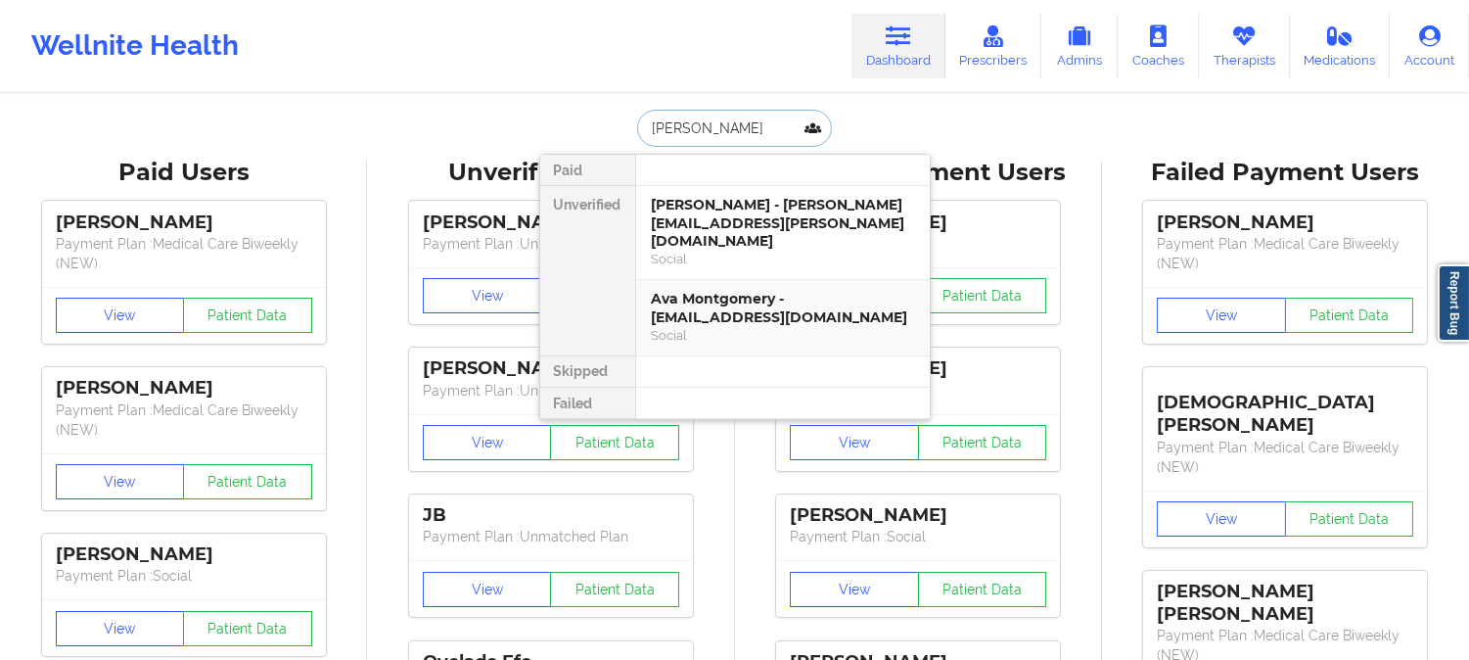
click at [742, 307] on div "Ava Montgomery - benson.montgomery11@gmail.com" at bounding box center [783, 308] width 262 height 36
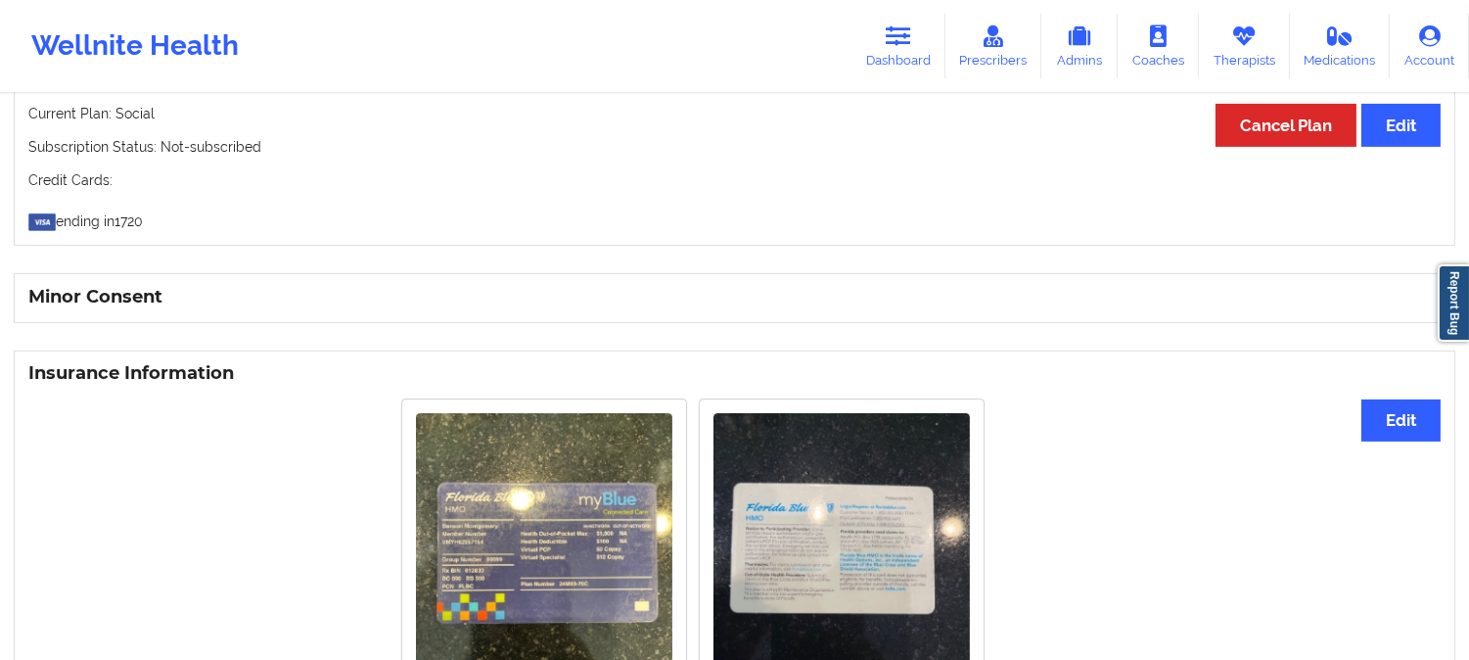
drag, startPoint x: 324, startPoint y: 472, endPoint x: 356, endPoint y: 367, distance: 109.6
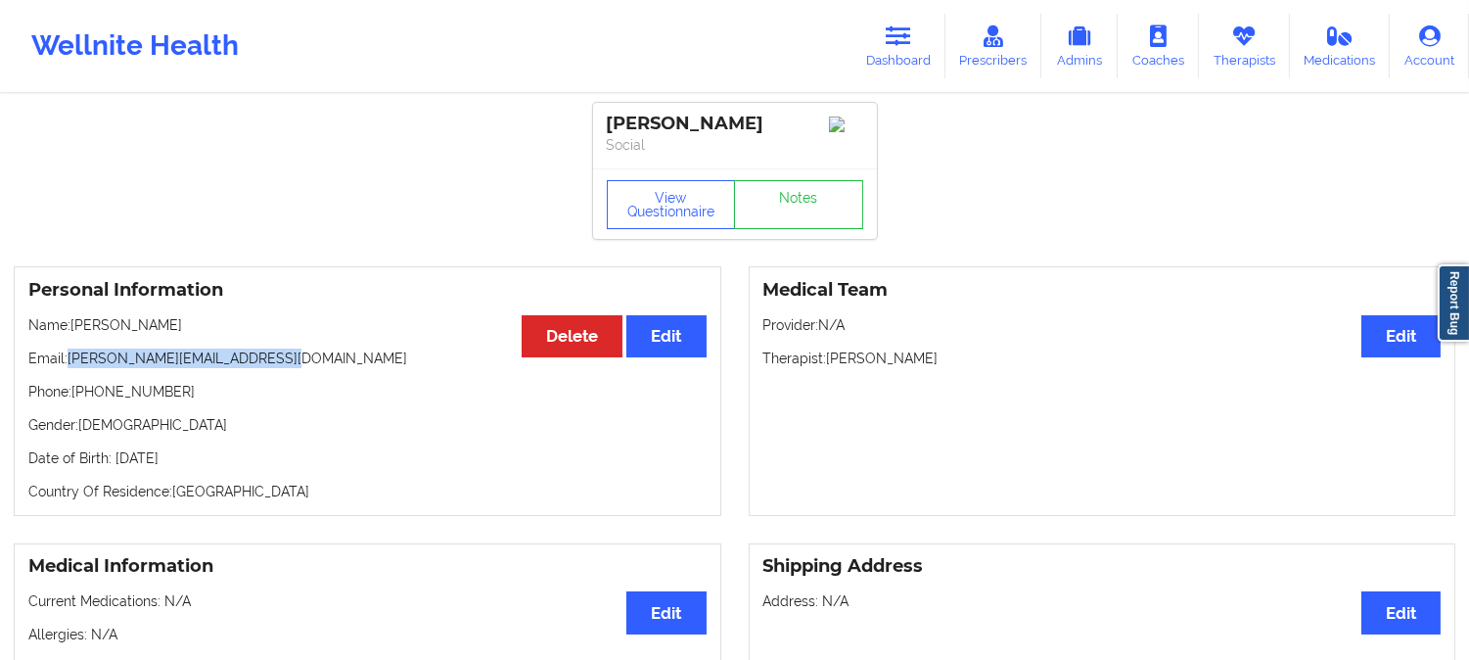
drag, startPoint x: 318, startPoint y: 372, endPoint x: 70, endPoint y: 364, distance: 248.8
click at [70, 364] on p "Email: benson.montgomery11@gmail.com" at bounding box center [367, 359] width 678 height 20
copy p "benson.montgomery11@gmail.com"
click at [903, 35] on icon at bounding box center [898, 36] width 25 height 22
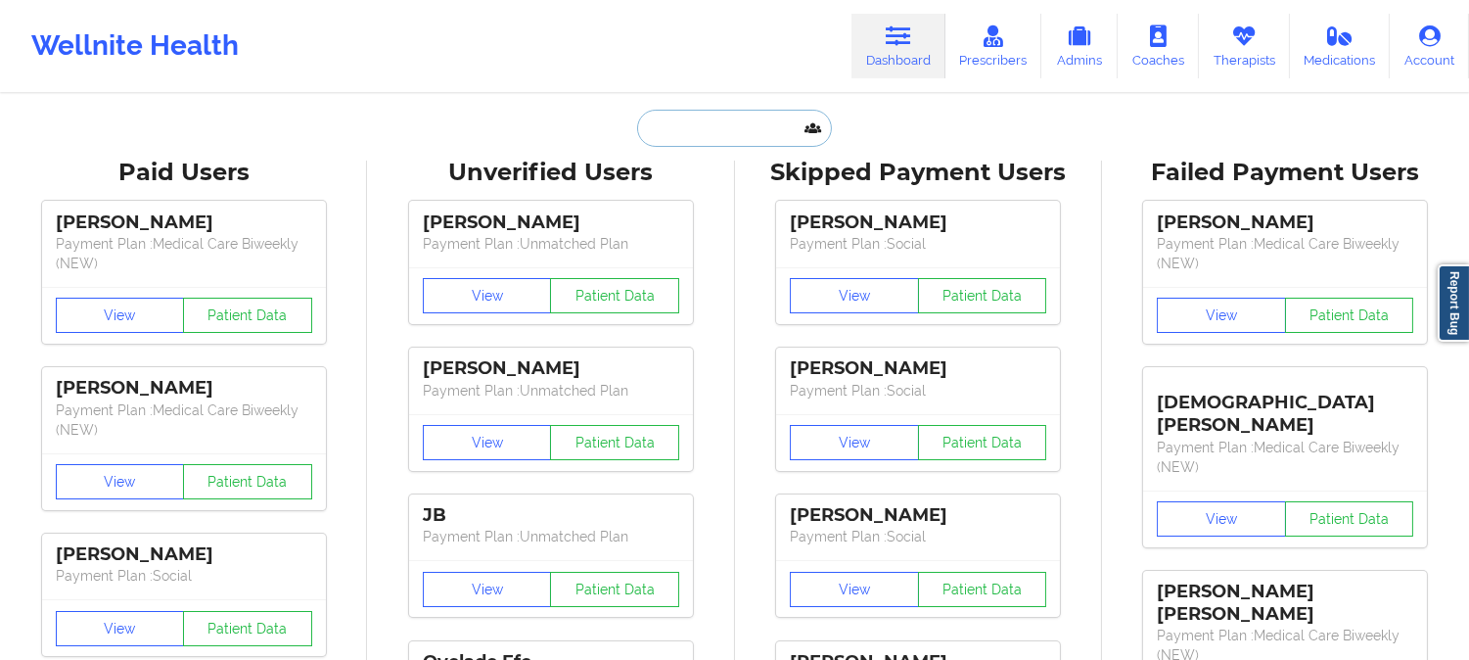
click at [767, 116] on input "text" at bounding box center [734, 128] width 194 height 37
paste input "mimi.montgomery@icloud.com"
type input "mimi.montgomery@icloud.com"
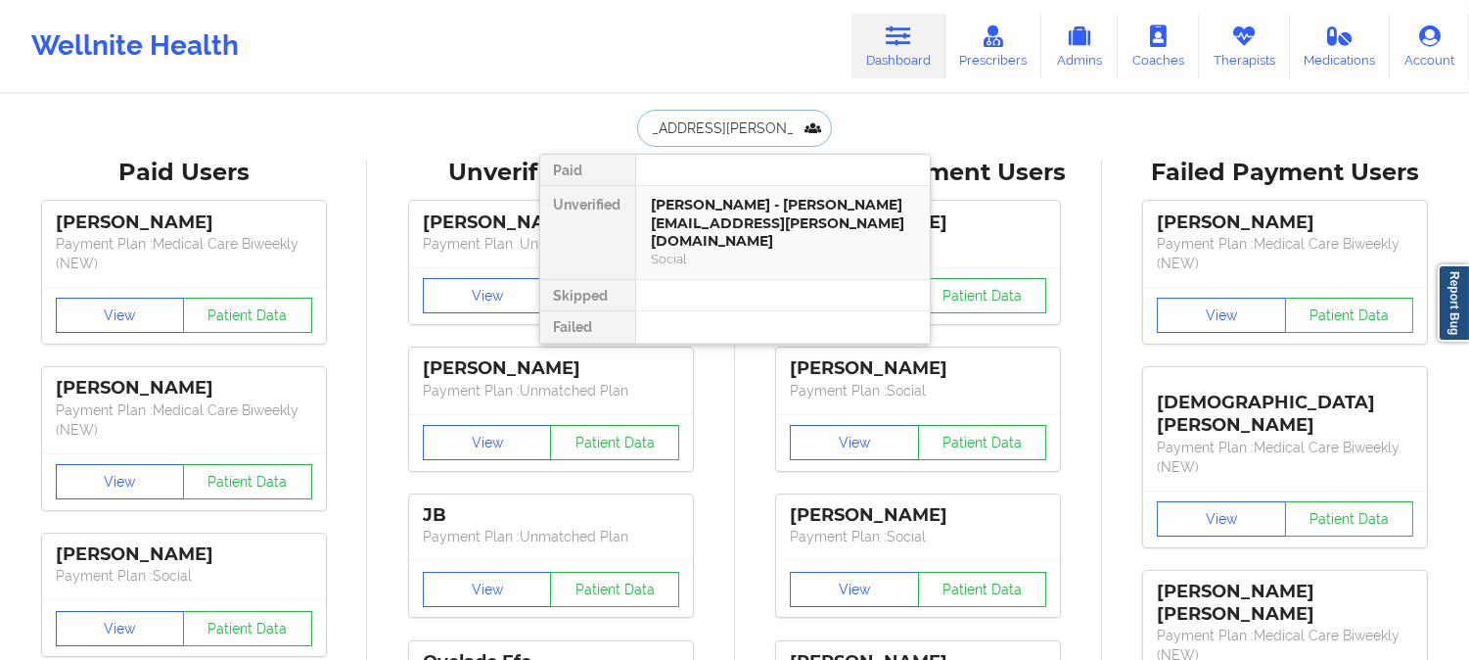
click at [726, 220] on div "Ava Montgomery - mimi.montgomery@icloud.com" at bounding box center [783, 223] width 262 height 55
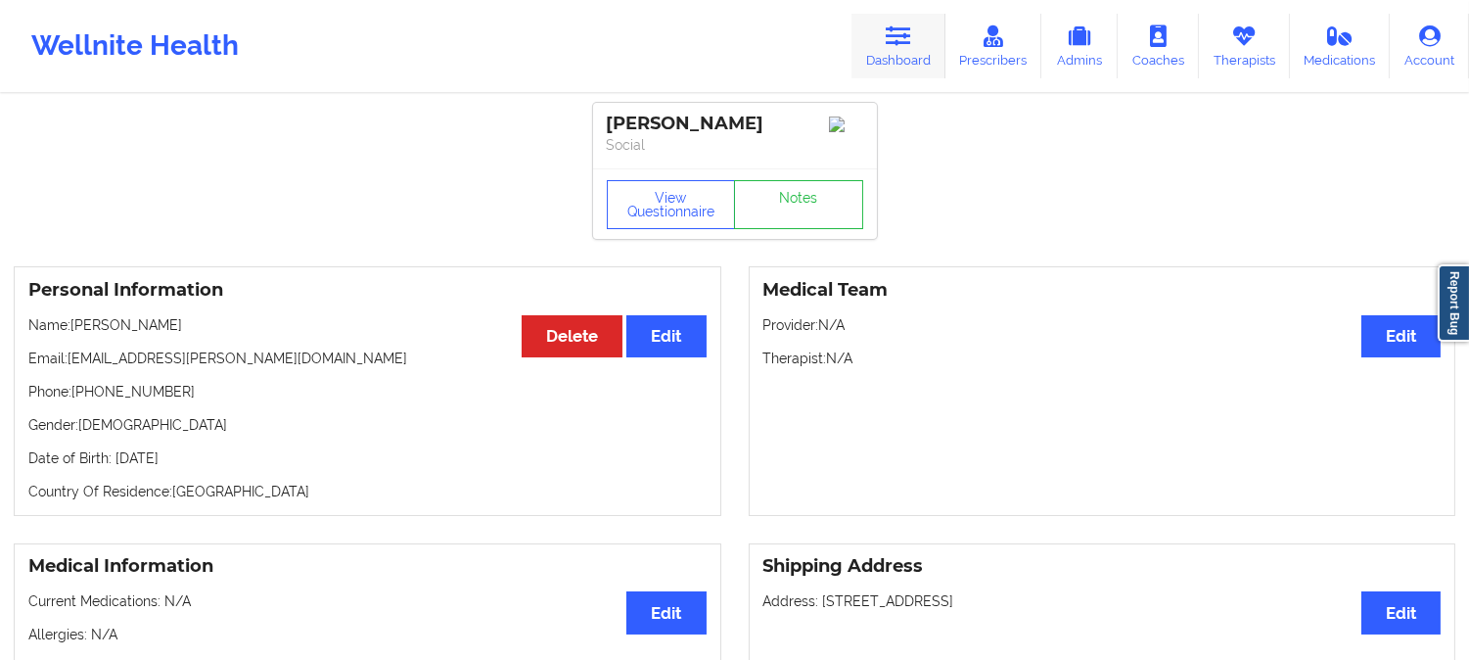
click at [920, 20] on link "Dashboard" at bounding box center [899, 46] width 94 height 65
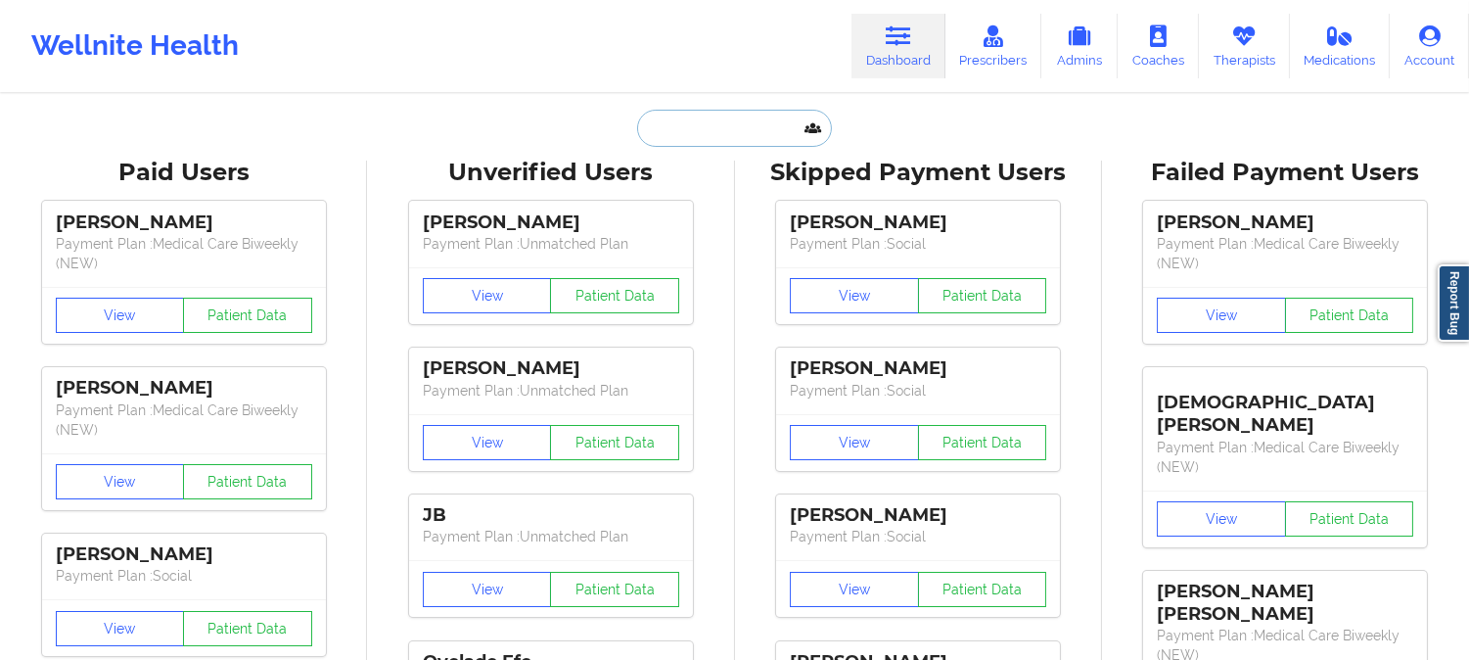
click at [742, 124] on input "text" at bounding box center [734, 128] width 194 height 37
paste input "CAMILLA"
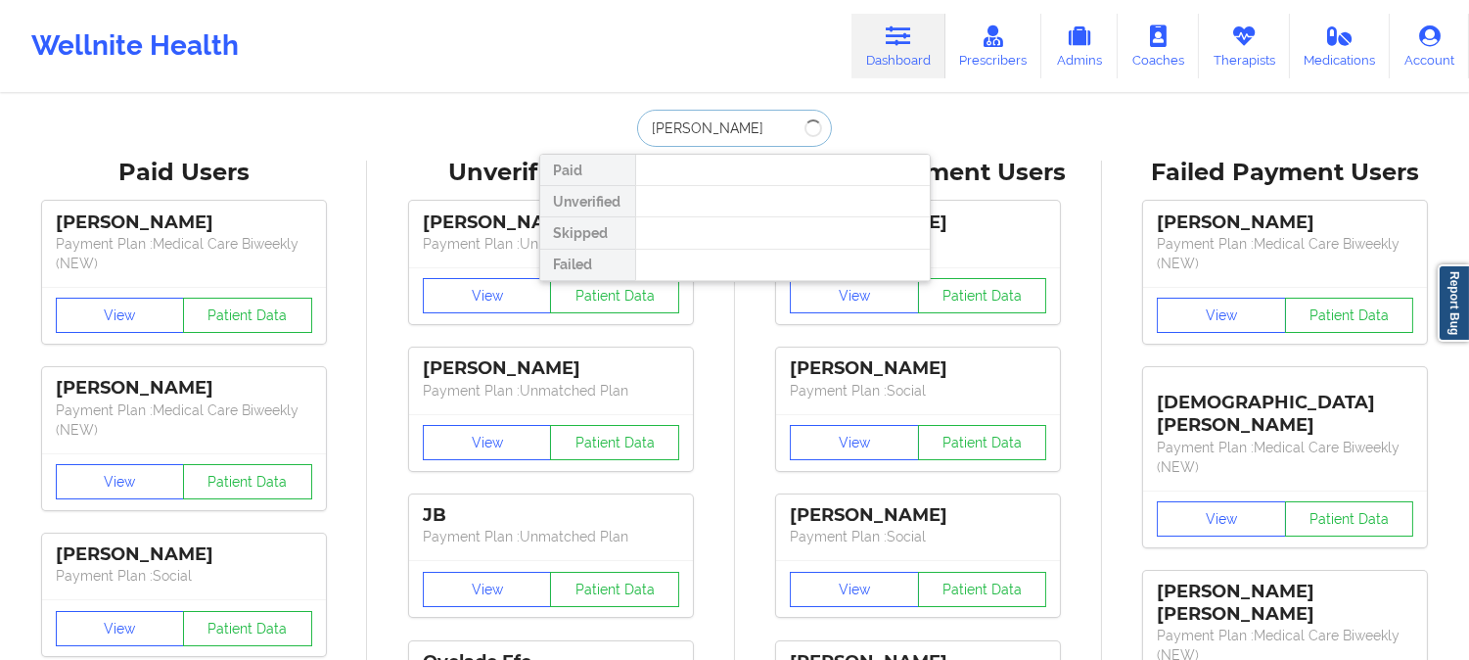
type input "CAMILLA s"
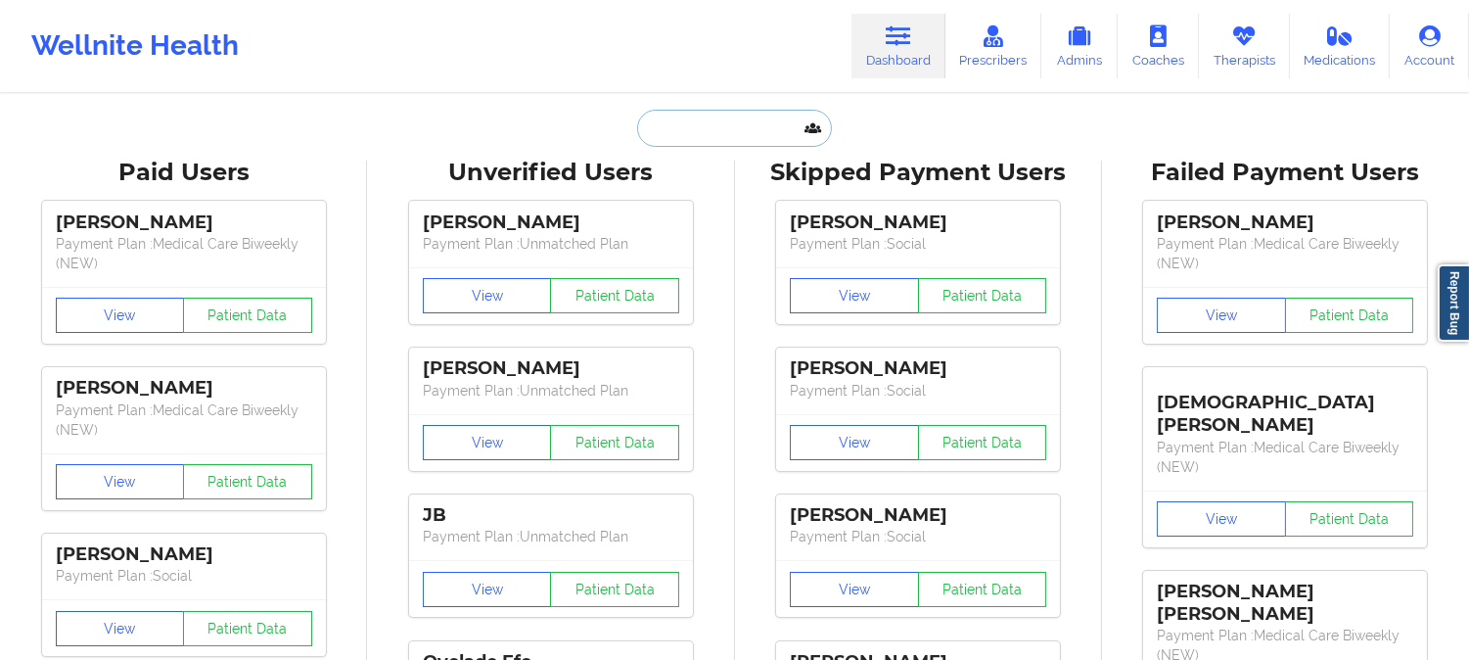
paste input "Kellisilveira14@gmail.com"
type input "Kellisilveira14@gmail.com"
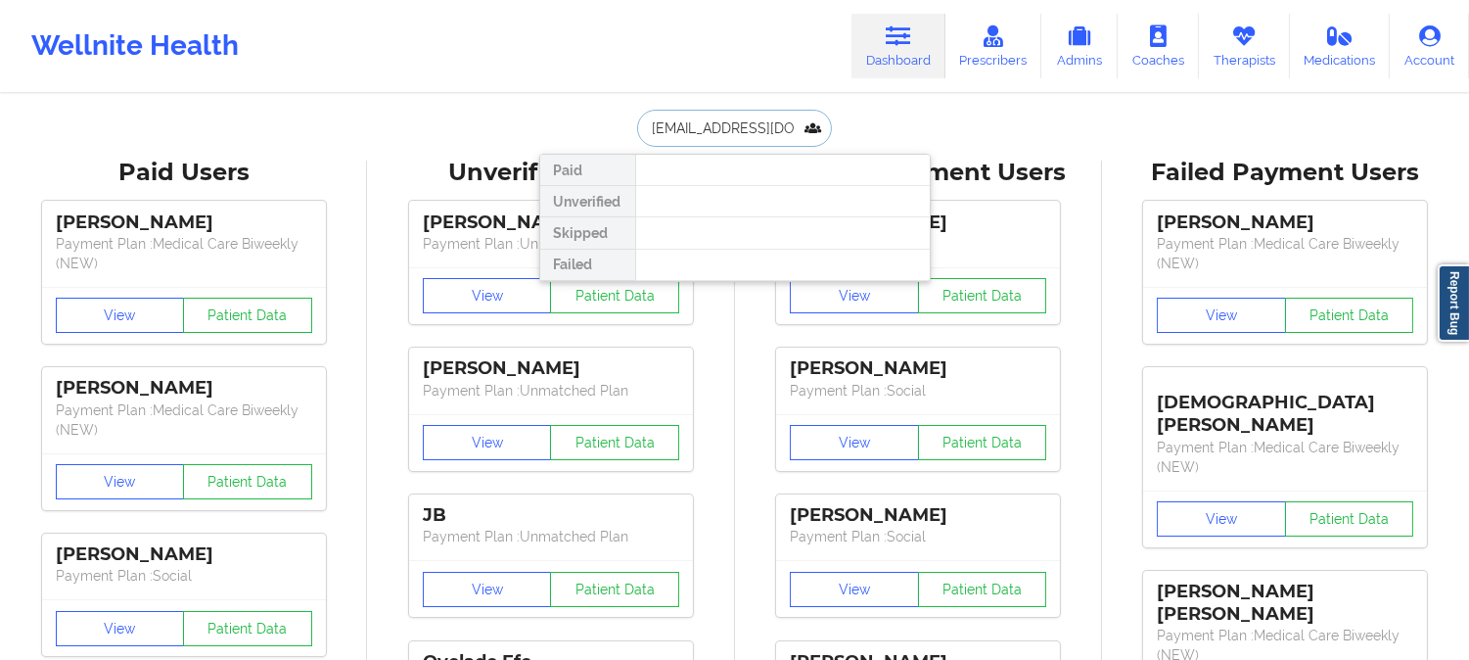
scroll to position [0, 8]
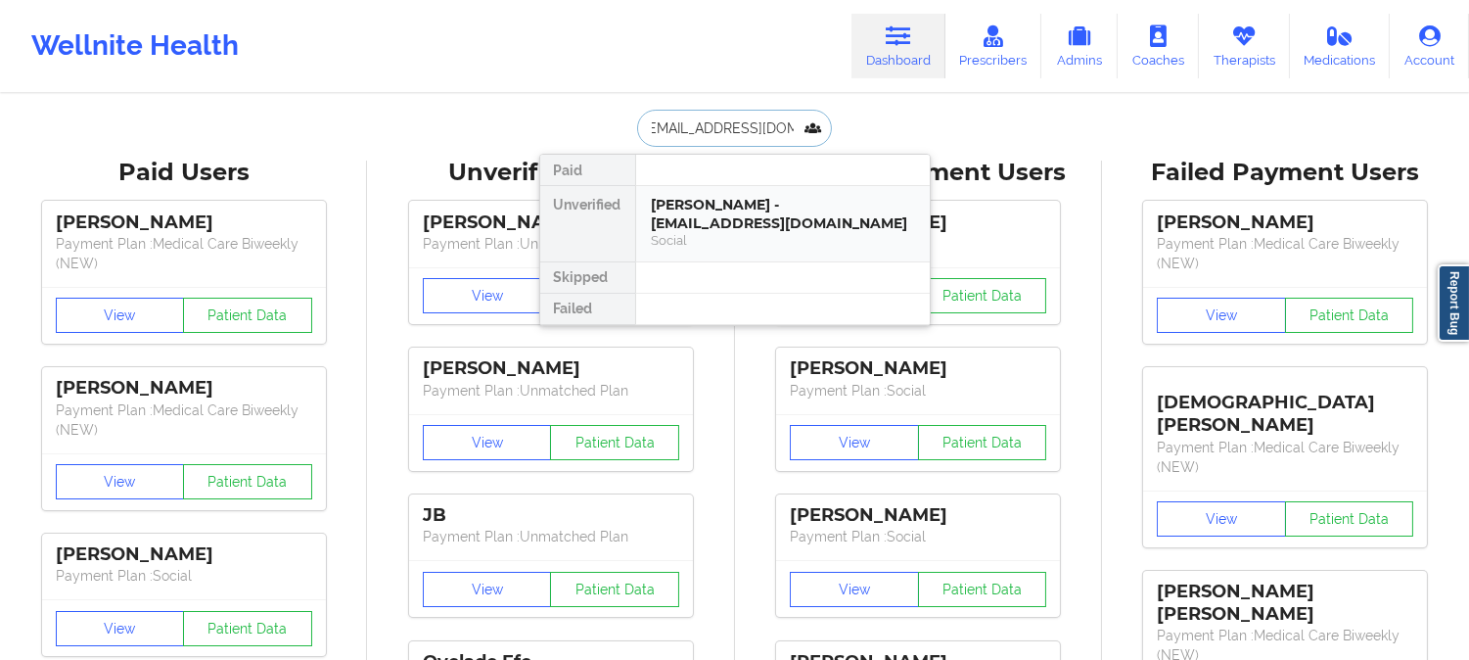
click at [720, 229] on div "Kelli silveira - kellisilveira14@gmail.com" at bounding box center [783, 214] width 262 height 36
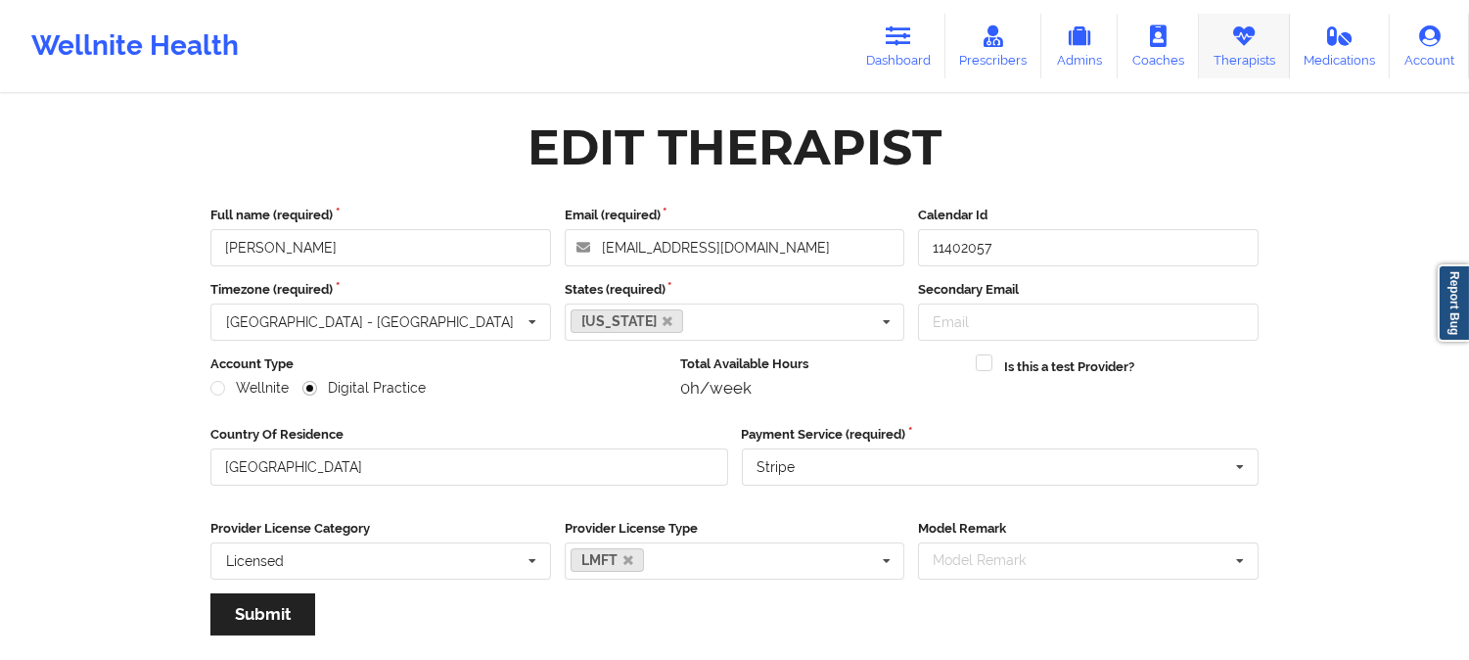
click at [1235, 35] on icon at bounding box center [1244, 36] width 25 height 22
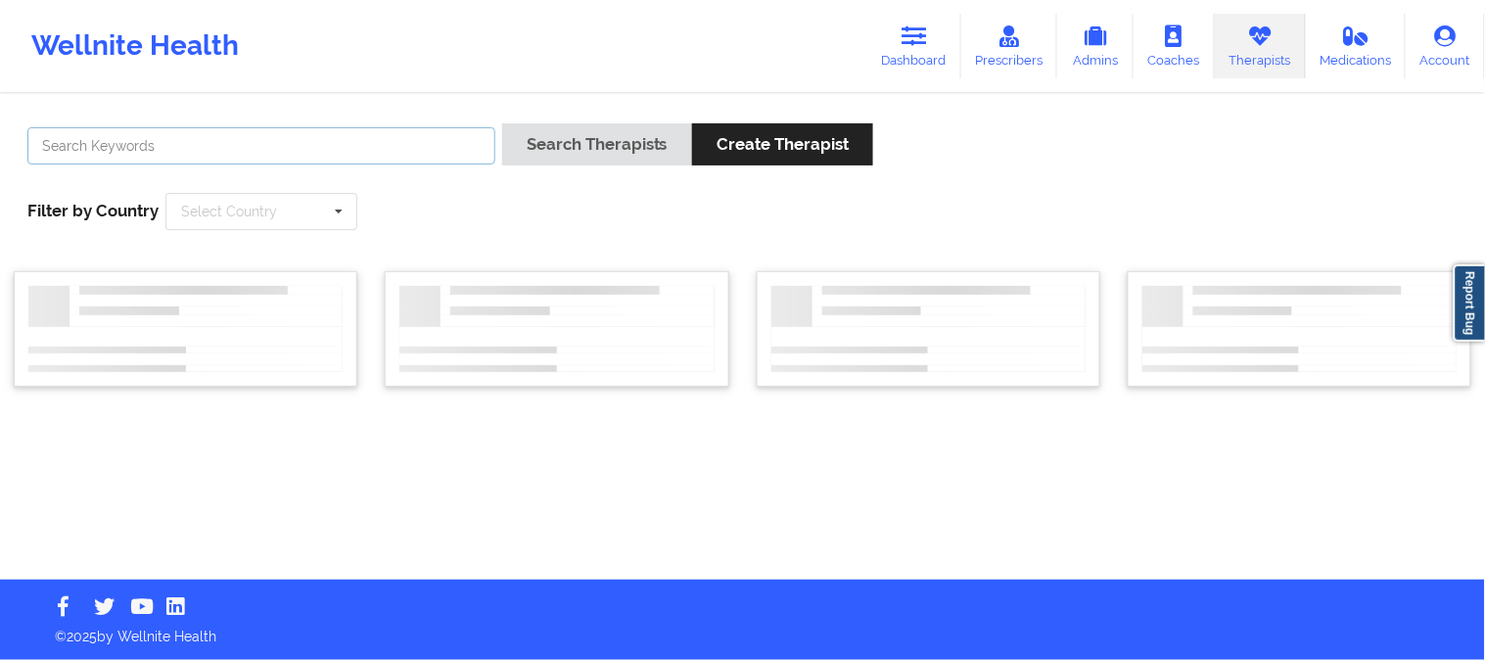
click at [302, 148] on input "text" at bounding box center [261, 145] width 468 height 37
paste input "[PERSON_NAME]"
type input "[PERSON_NAME]"
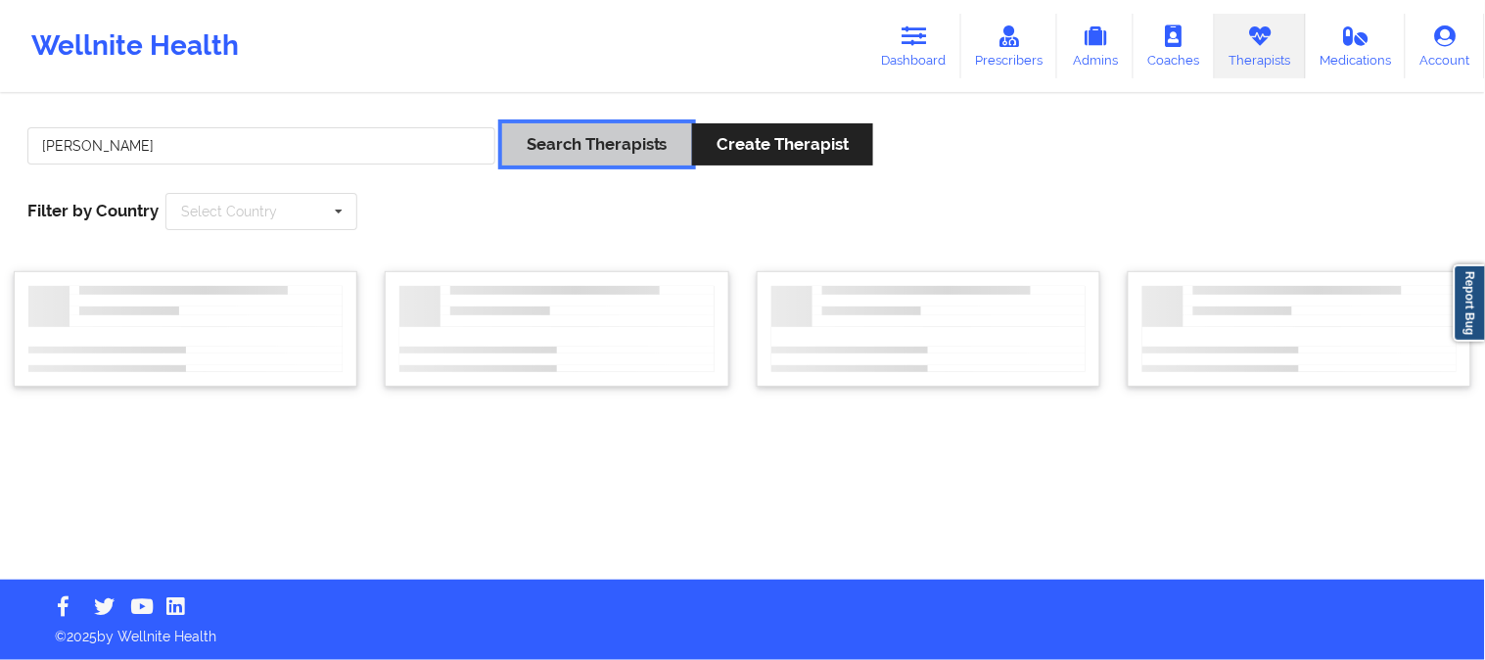
click at [569, 149] on button "Search Therapists" at bounding box center [597, 144] width 190 height 42
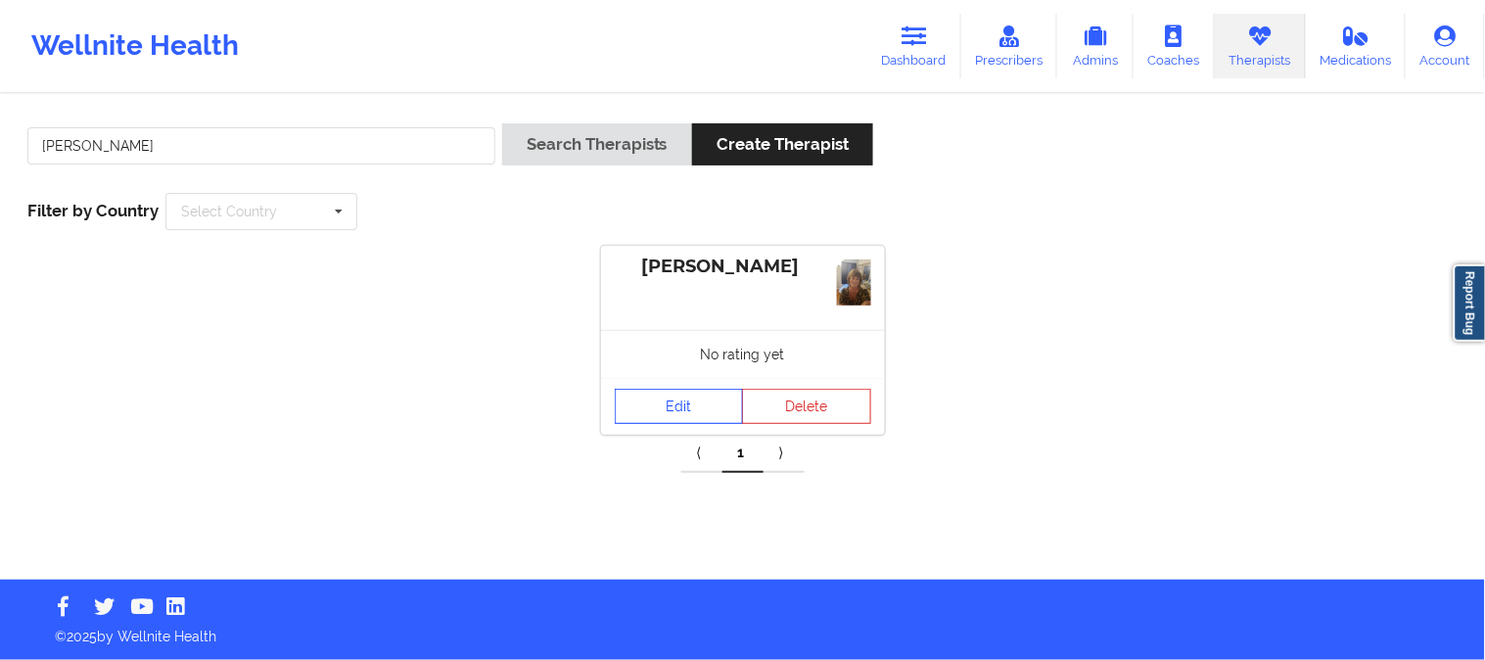
click at [686, 407] on link "Edit" at bounding box center [679, 406] width 129 height 35
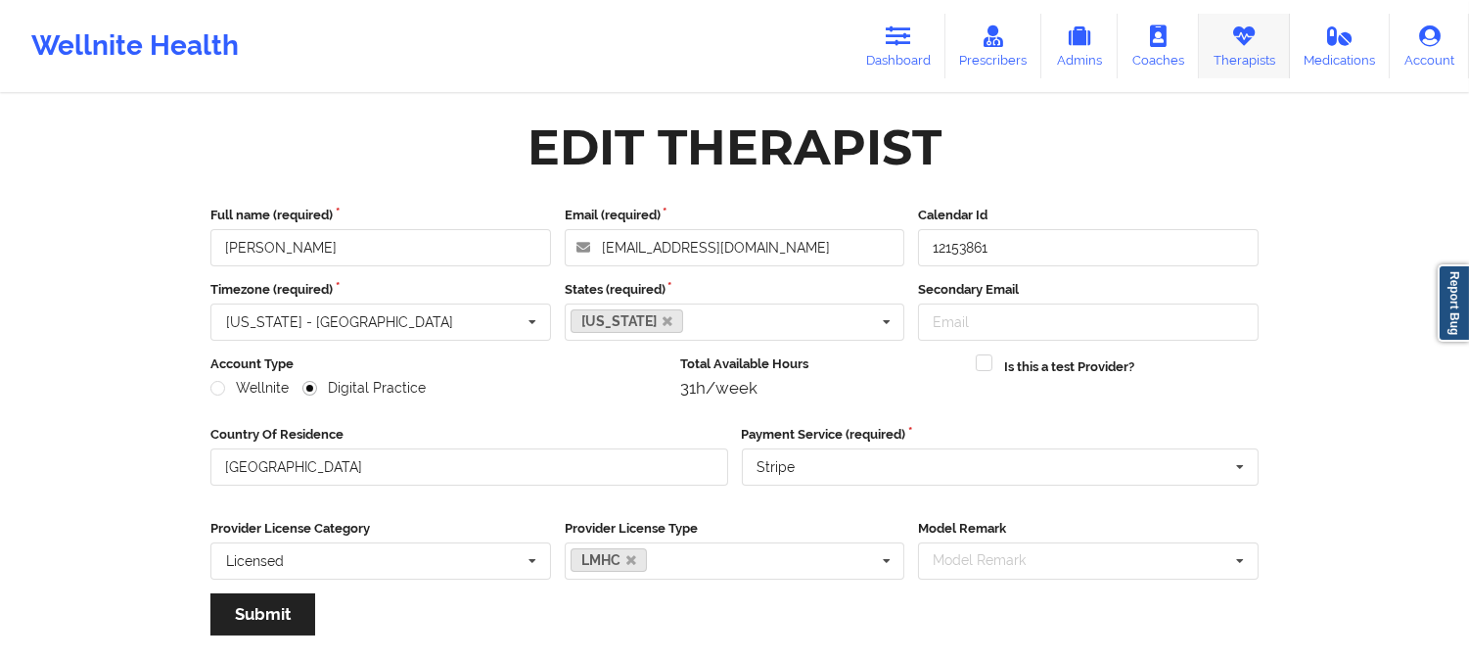
click at [1237, 47] on link "Therapists" at bounding box center [1244, 46] width 91 height 65
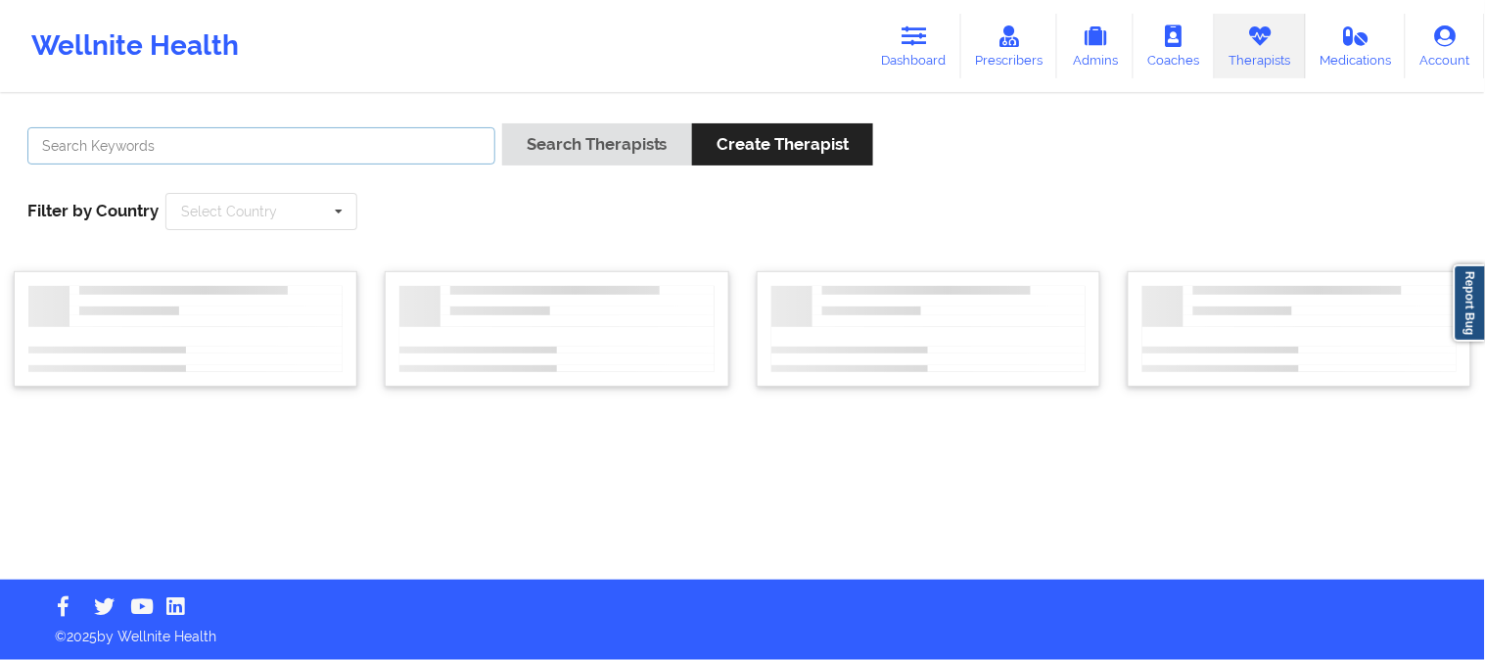
click at [452, 144] on input "text" at bounding box center [261, 145] width 468 height 37
paste input "Dashima Green"
type input "Dashima Green"
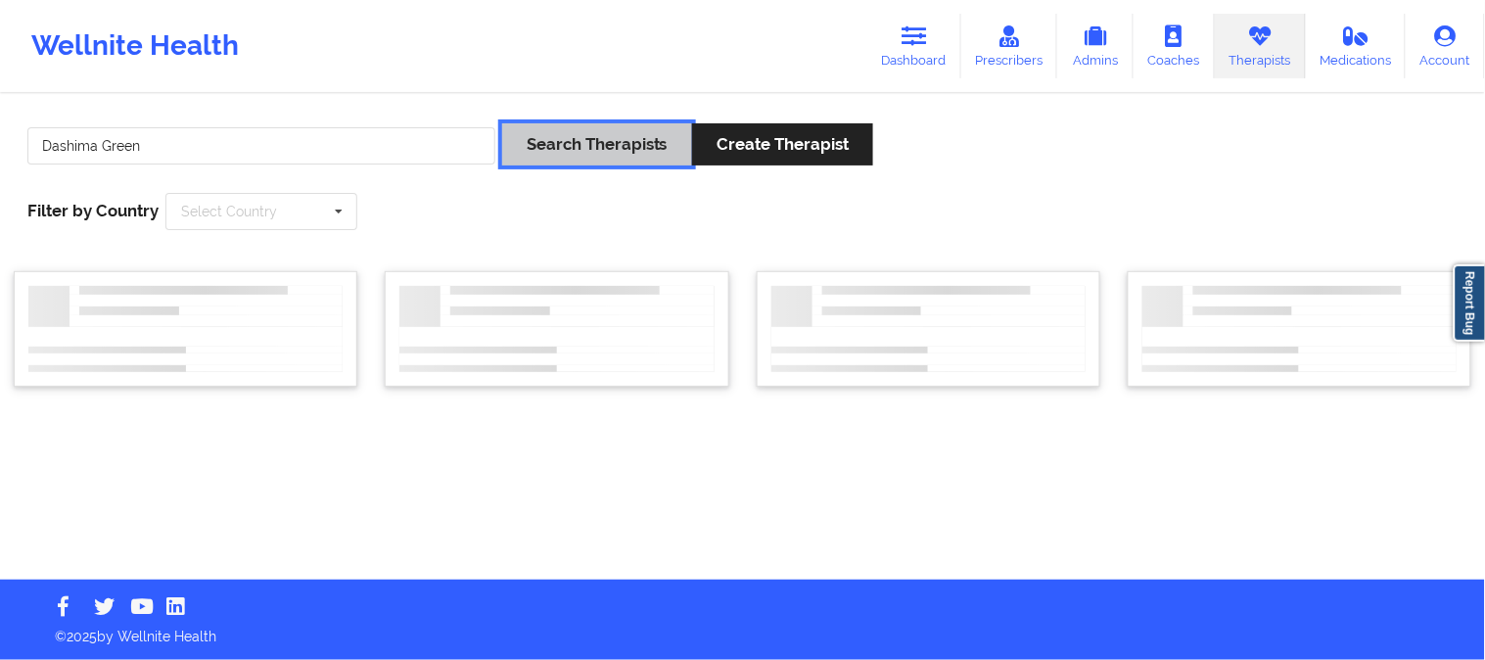
click at [593, 144] on button "Search Therapists" at bounding box center [597, 144] width 190 height 42
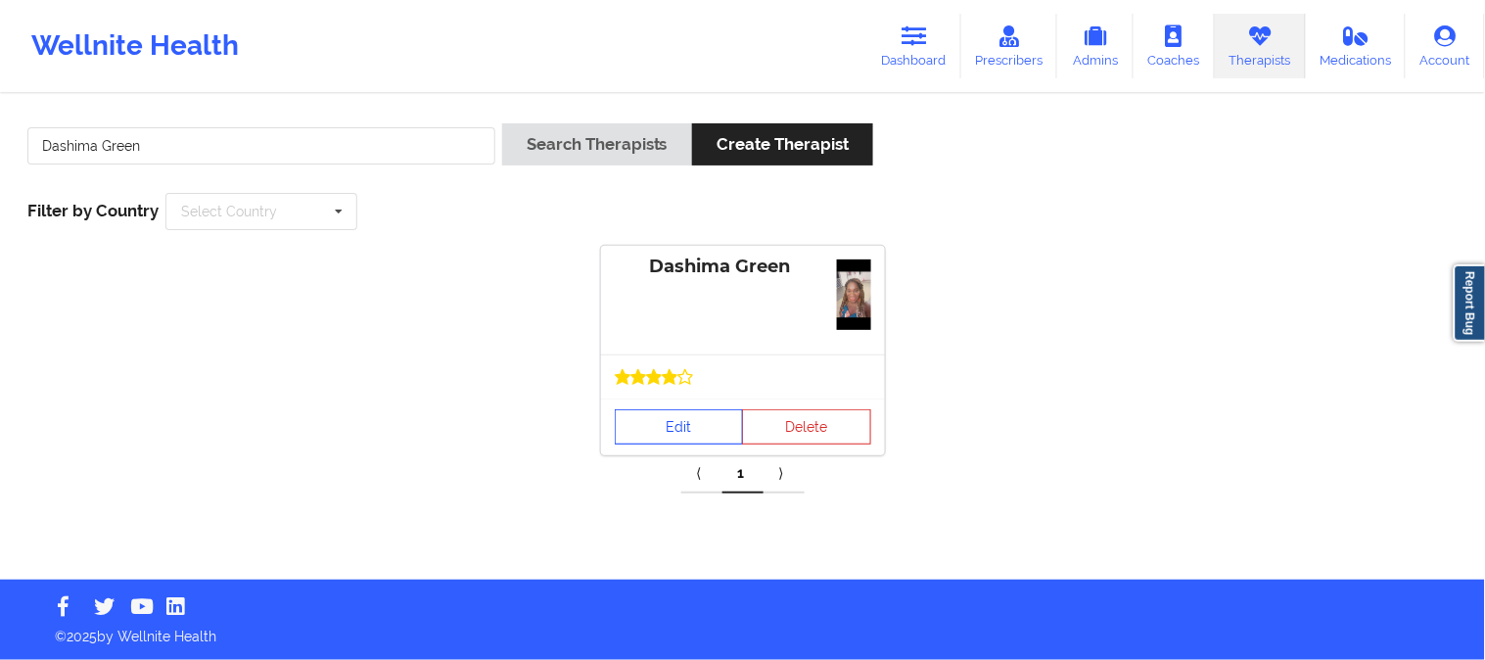
click at [686, 424] on link "Edit" at bounding box center [679, 426] width 129 height 35
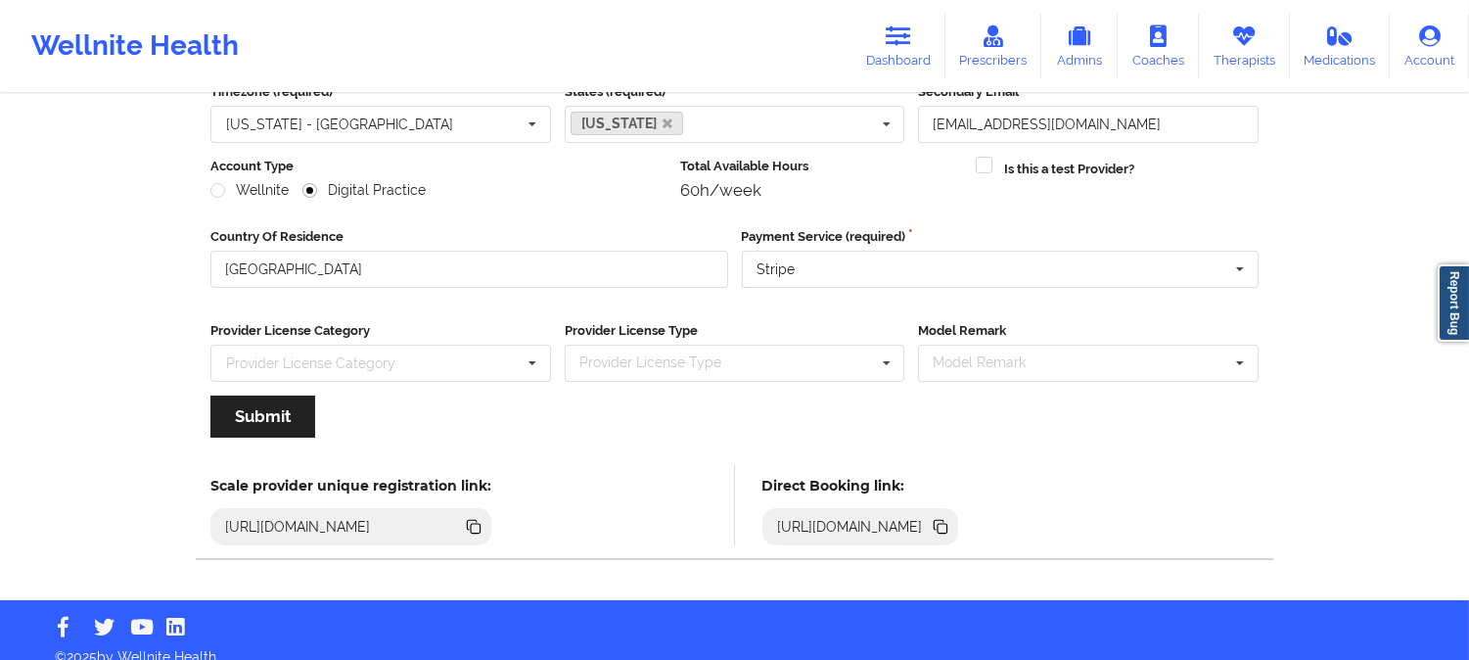
scroll to position [217, 0]
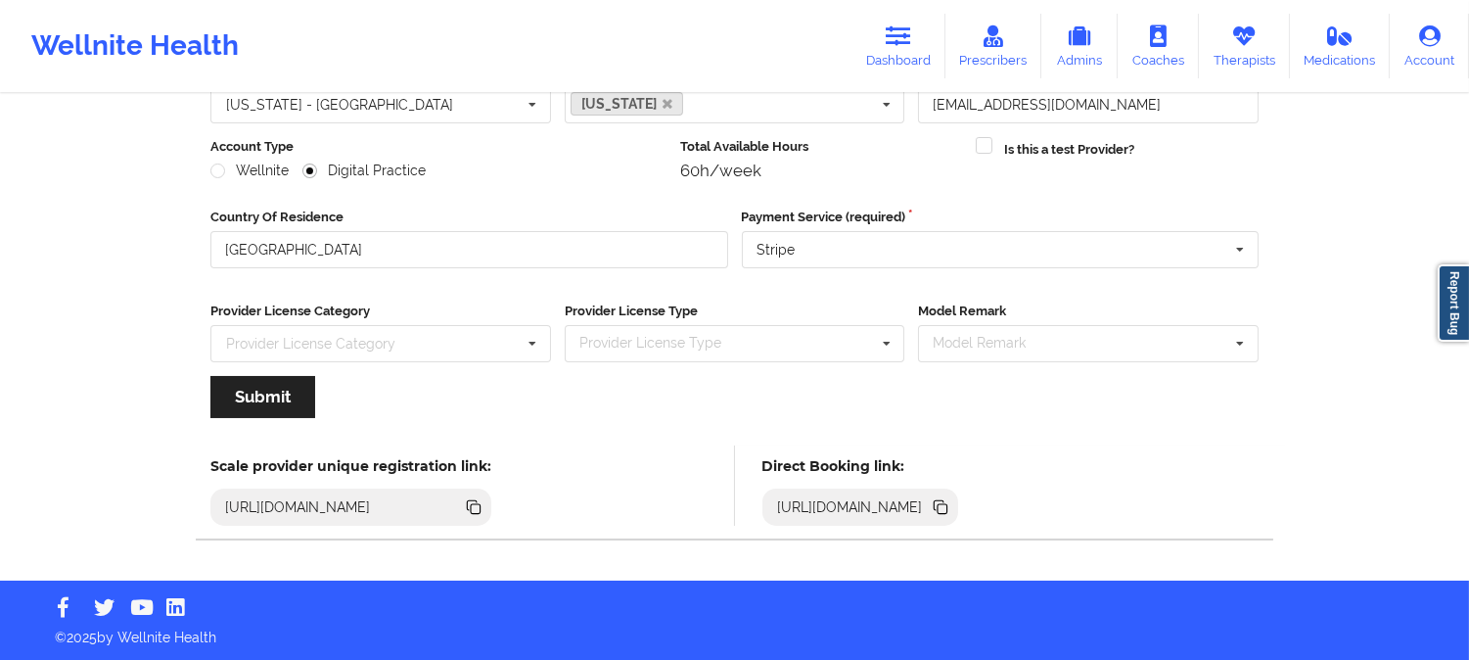
click at [948, 507] on icon at bounding box center [943, 509] width 10 height 10
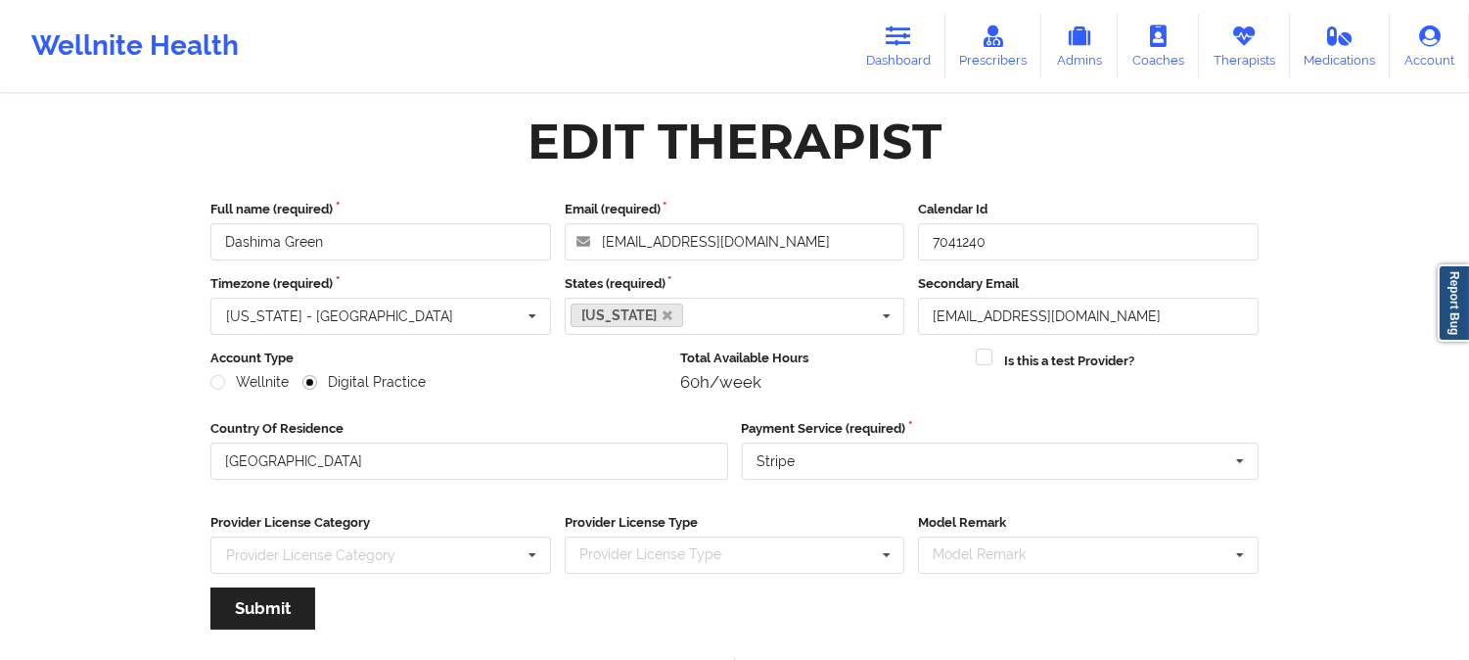
scroll to position [0, 0]
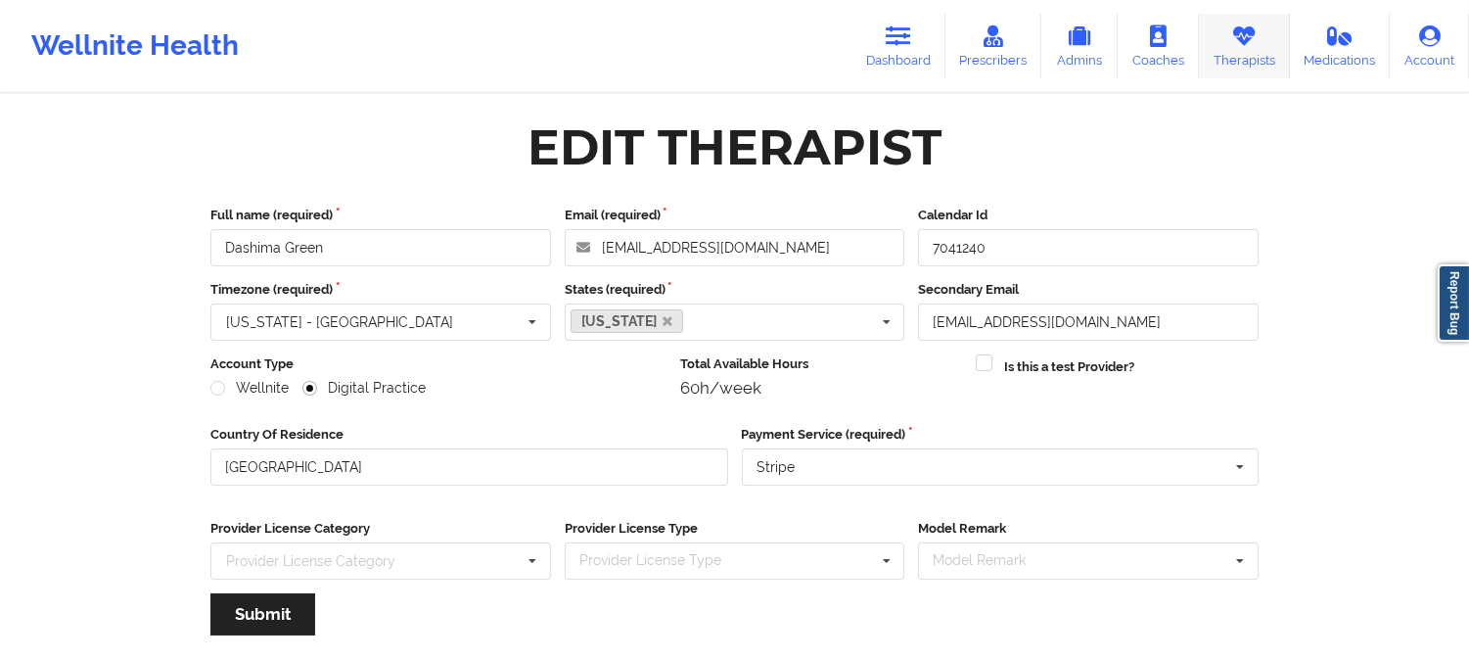
click at [1266, 33] on link "Therapists" at bounding box center [1244, 46] width 91 height 65
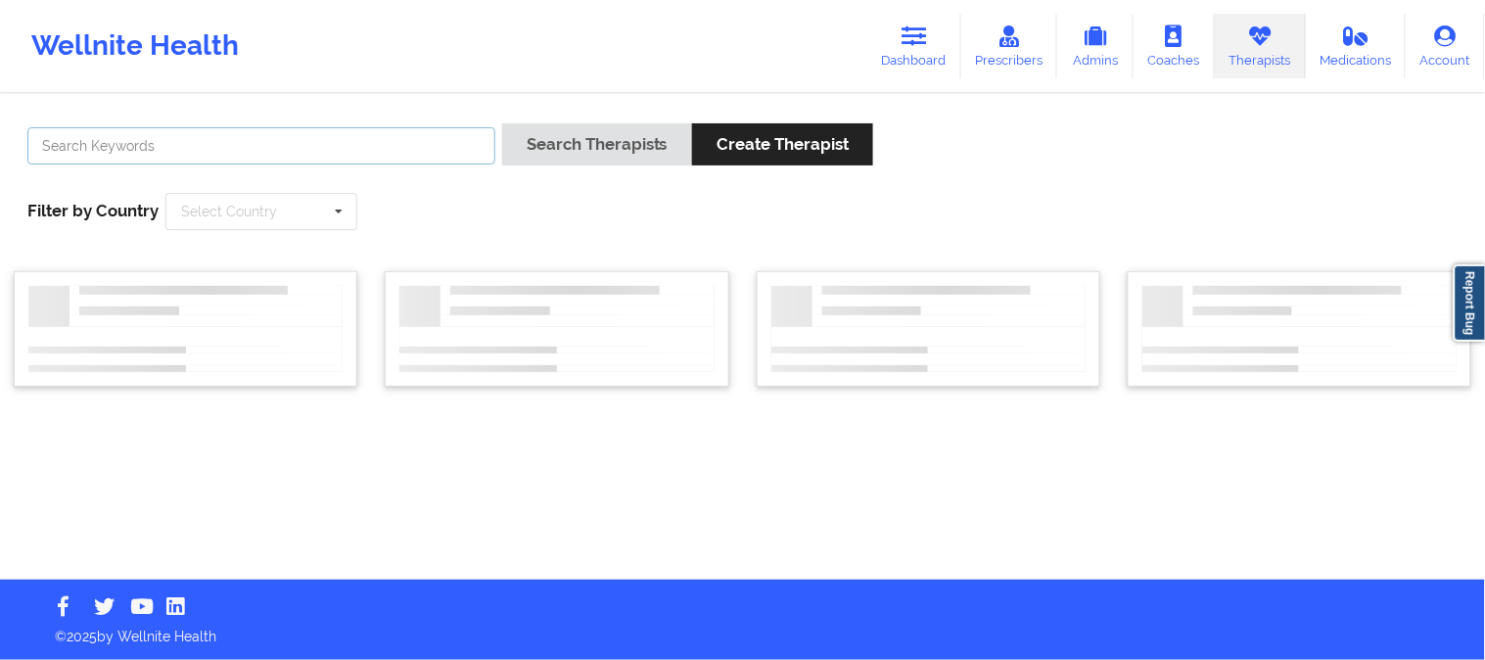
click at [296, 145] on input "text" at bounding box center [261, 145] width 468 height 37
paste input "[PERSON_NAME]"
type input "[PERSON_NAME]"
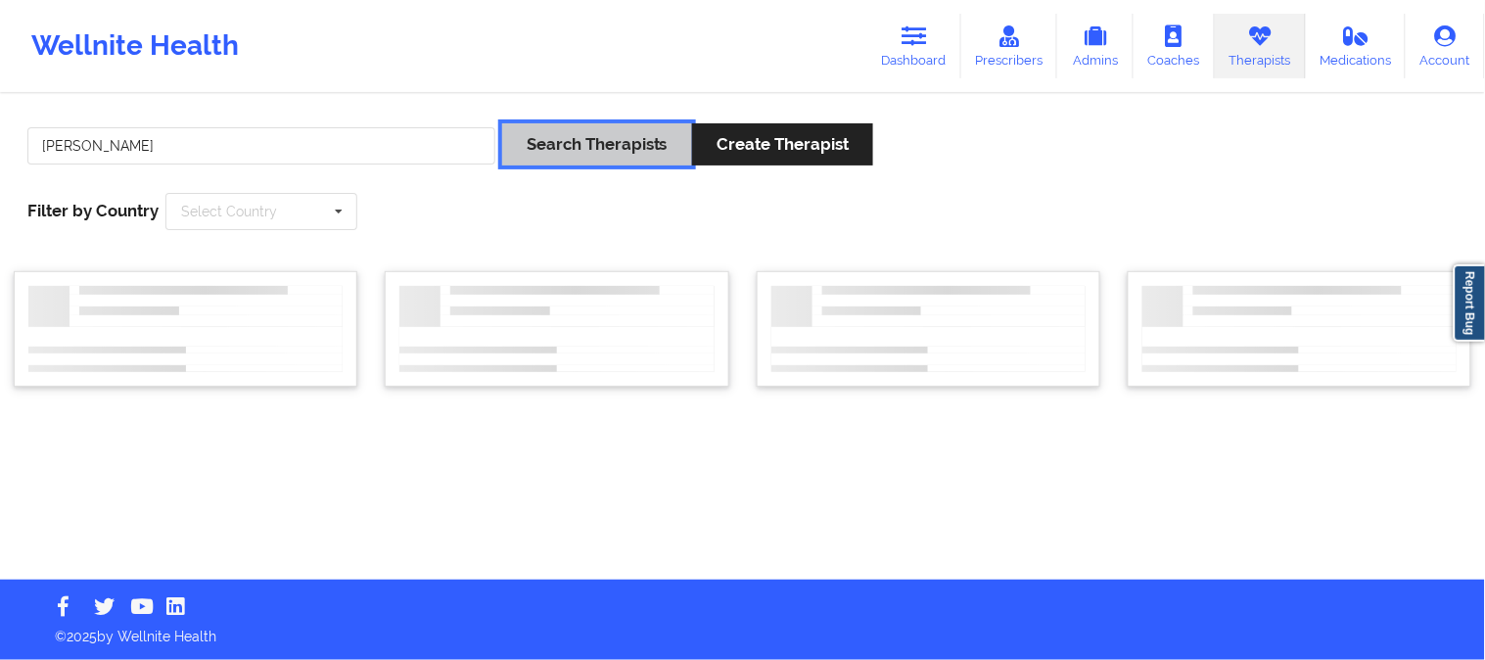
click at [619, 135] on button "Search Therapists" at bounding box center [597, 144] width 190 height 42
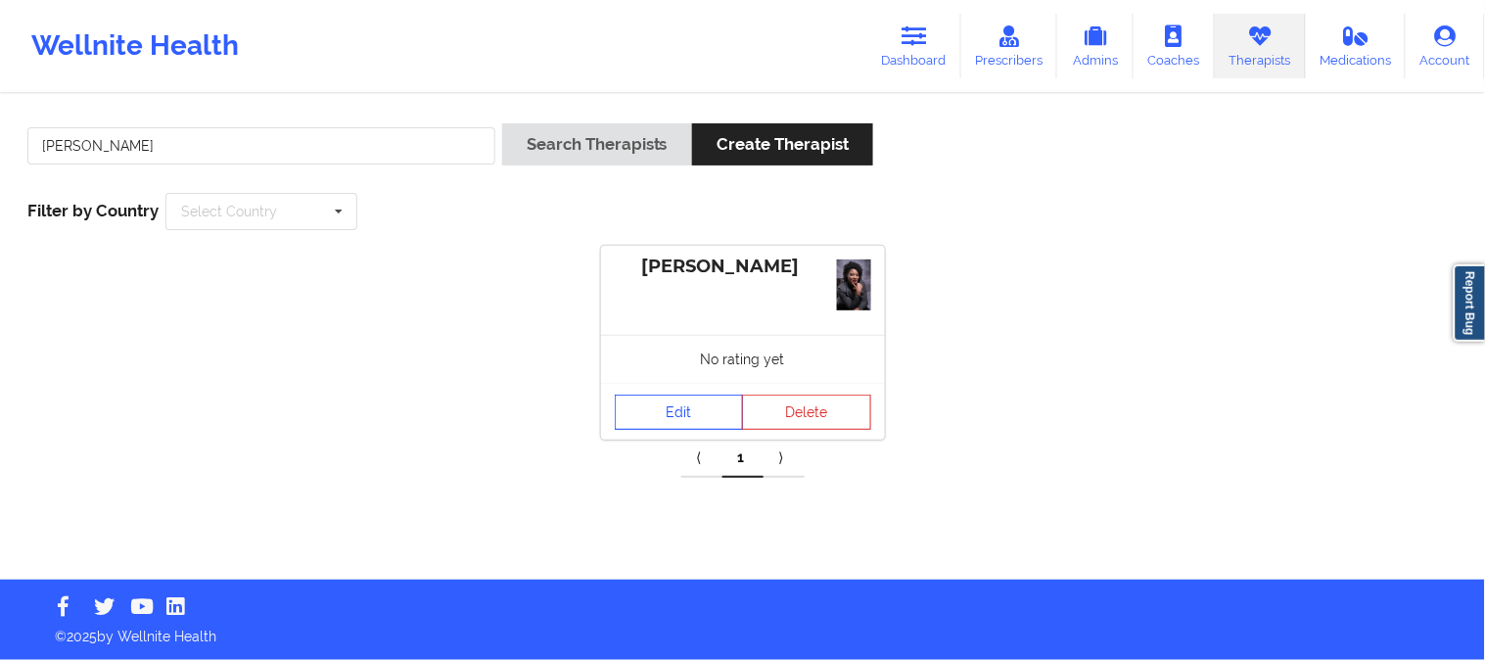
click at [700, 407] on link "Edit" at bounding box center [679, 412] width 129 height 35
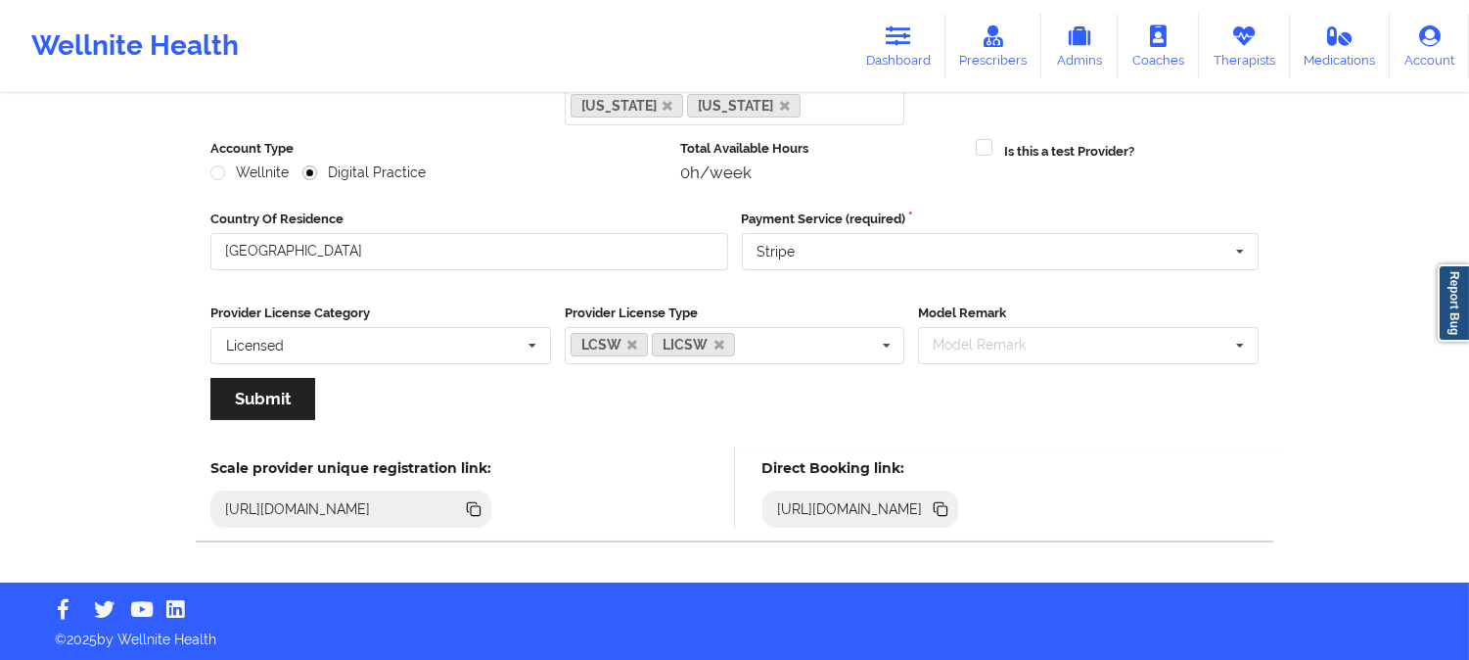
scroll to position [272, 0]
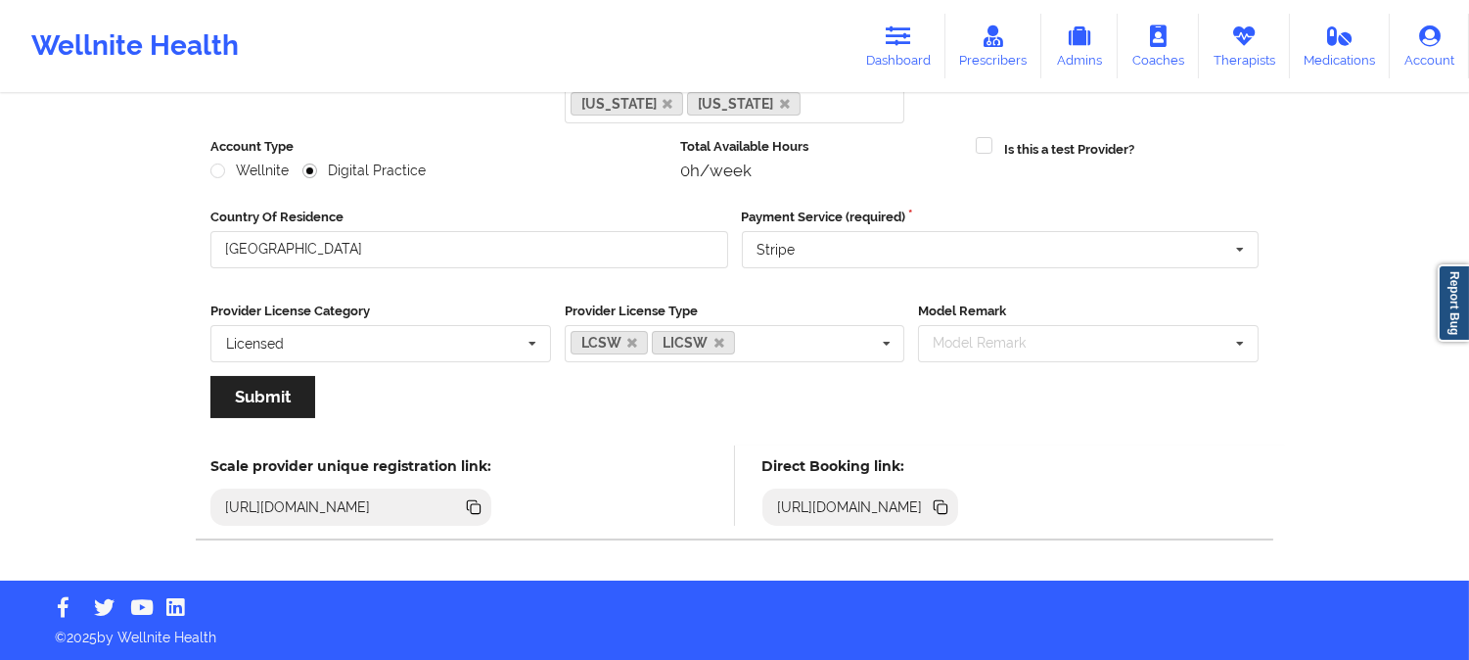
click at [948, 505] on icon at bounding box center [943, 509] width 10 height 10
